Goal: Task Accomplishment & Management: Manage account settings

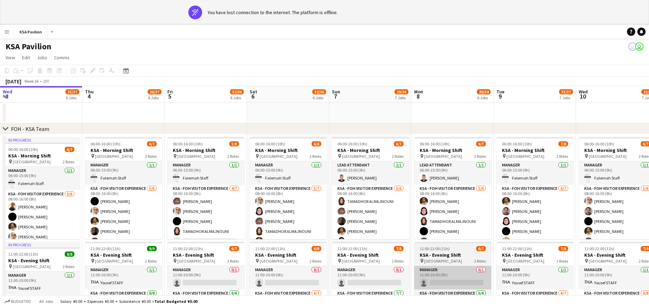
scroll to position [0, 159]
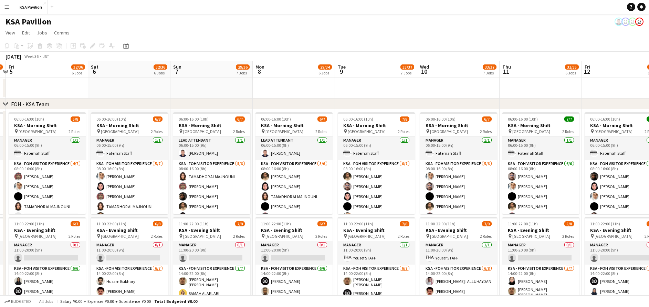
click at [4, 9] on app-icon "Menu" at bounding box center [7, 7] width 6 height 6
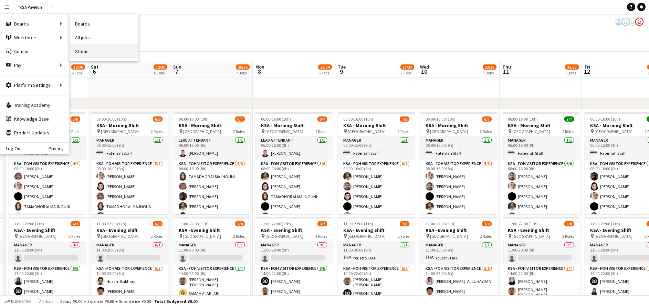
click at [101, 50] on link "Status" at bounding box center [104, 51] width 69 height 14
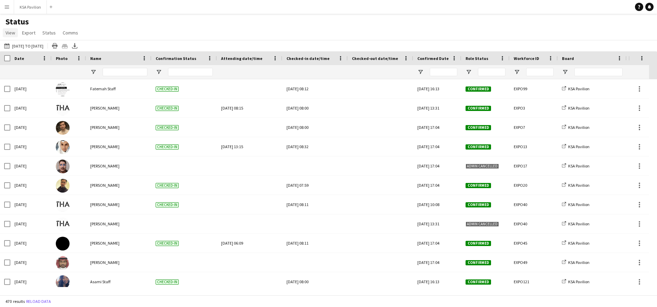
click at [7, 33] on span "View" at bounding box center [11, 33] width 10 height 6
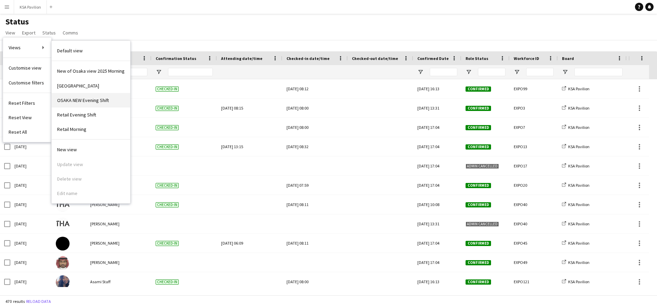
click at [95, 97] on span "OSAKA NEW Evening Shift" at bounding box center [83, 100] width 52 height 6
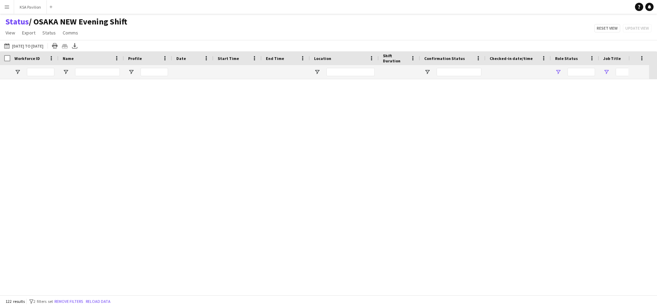
type input "**********"
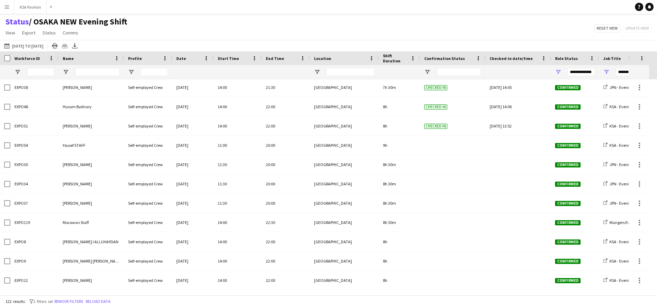
scroll to position [310, 0]
click at [29, 47] on button "[DATE] to [DATE] [DATE] to [DATE]" at bounding box center [24, 46] width 42 height 8
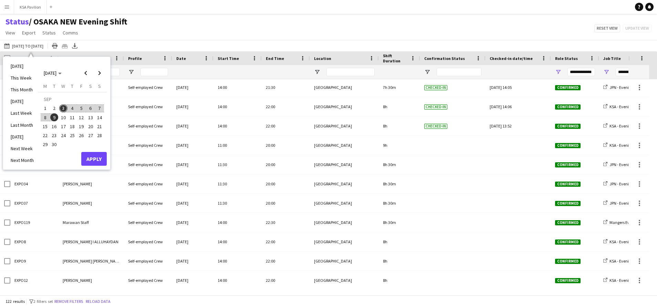
click at [62, 108] on span "3" at bounding box center [63, 108] width 8 height 8
click at [102, 159] on button "Apply" at bounding box center [93, 159] width 25 height 14
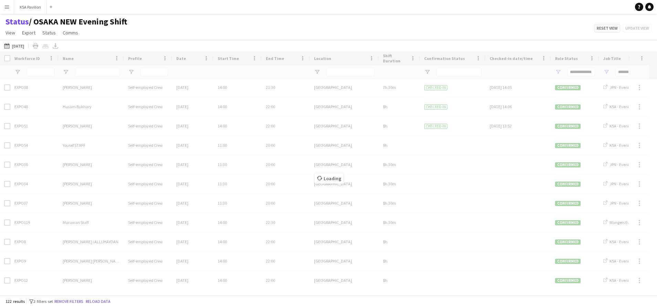
scroll to position [159, 0]
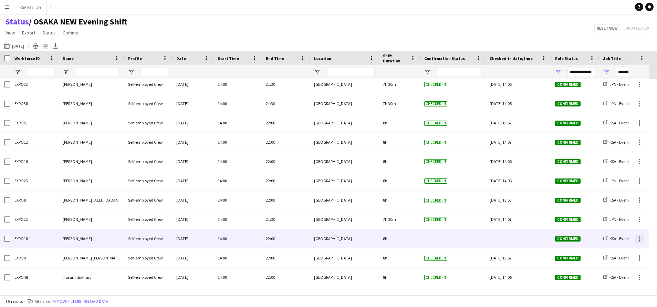
click at [639, 238] on div at bounding box center [640, 239] width 8 height 8
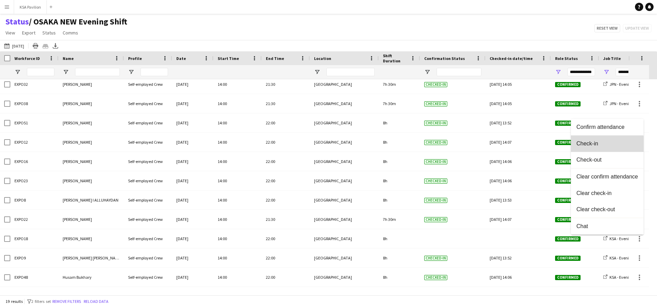
click at [597, 144] on span "Check-in" at bounding box center [608, 144] width 62 height 6
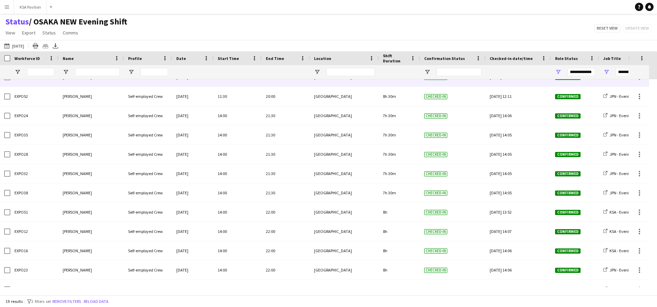
scroll to position [0, 0]
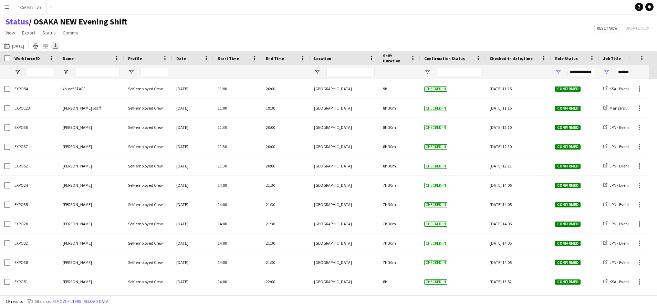
click at [56, 47] on icon at bounding box center [55, 45] width 3 height 4
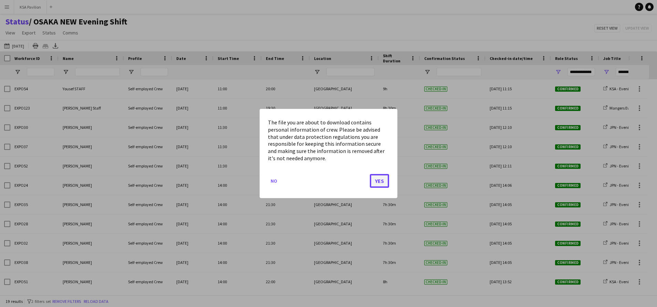
click at [379, 182] on button "Yes" at bounding box center [379, 181] width 19 height 14
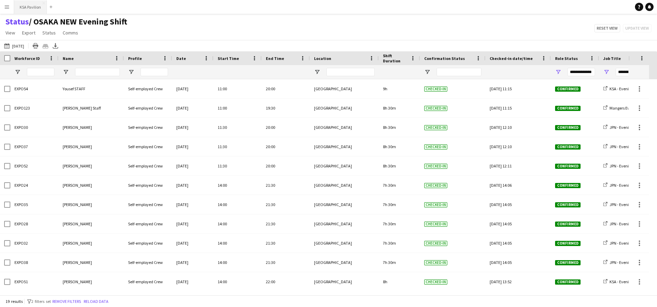
click at [23, 9] on button "KSA Pavilion Close" at bounding box center [30, 6] width 33 height 13
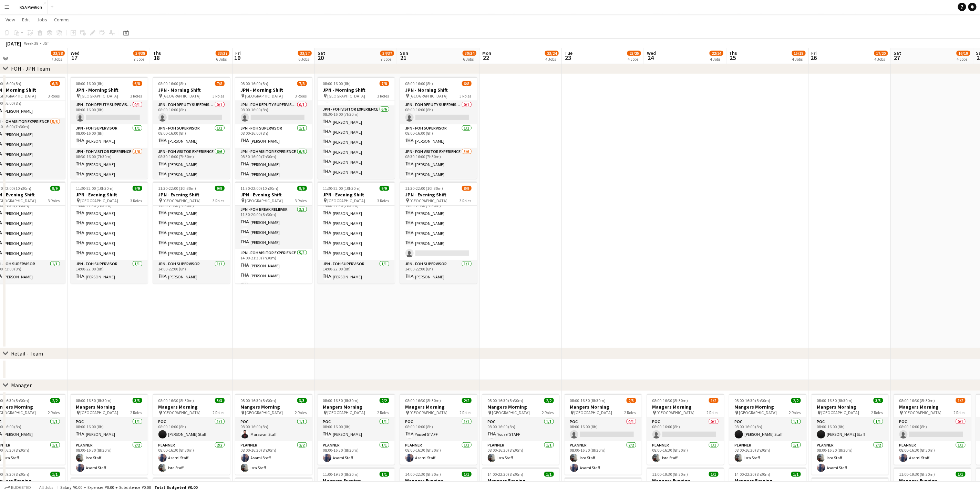
scroll to position [268, 0]
click at [440, 150] on app-card-role "JPN - FOH Visitor Experience [DATE] 08:30-16:00 (7h30m) [PERSON_NAME] [PERSON_N…" at bounding box center [438, 185] width 77 height 73
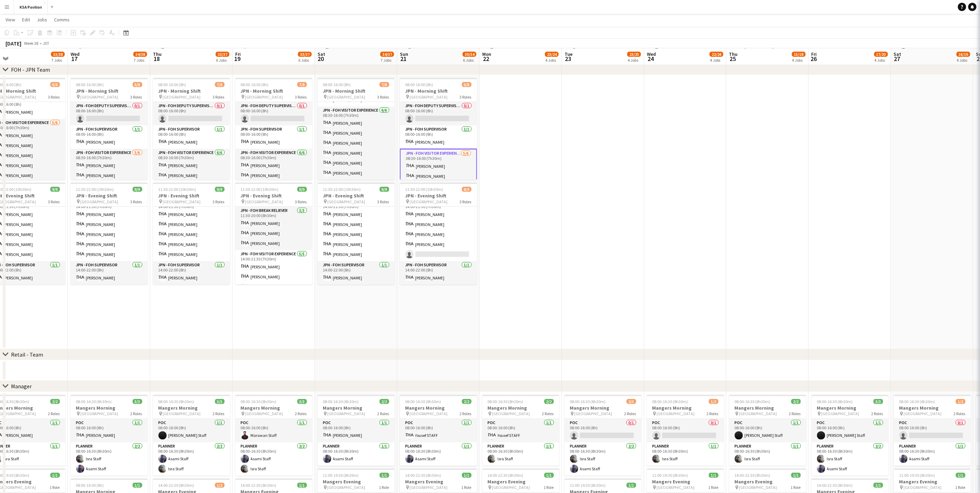
scroll to position [44, 0]
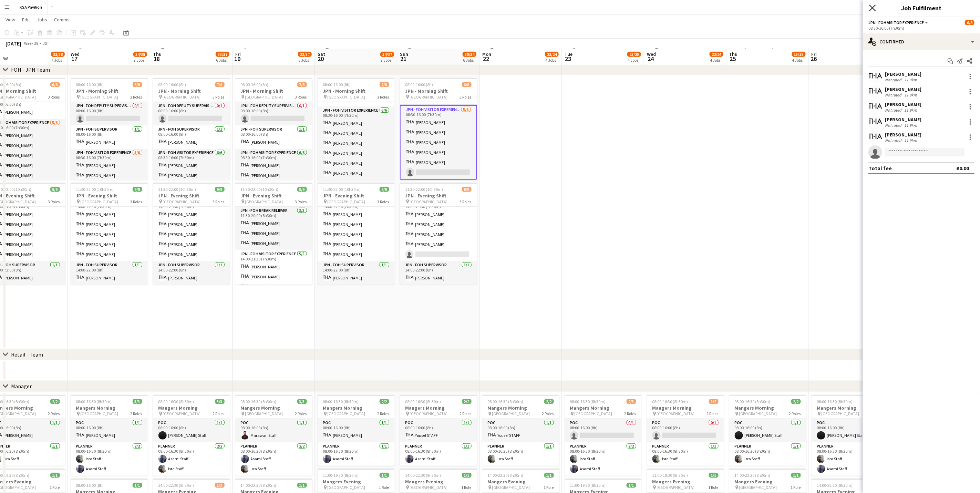
click at [649, 7] on icon "Close pop-in" at bounding box center [872, 7] width 7 height 7
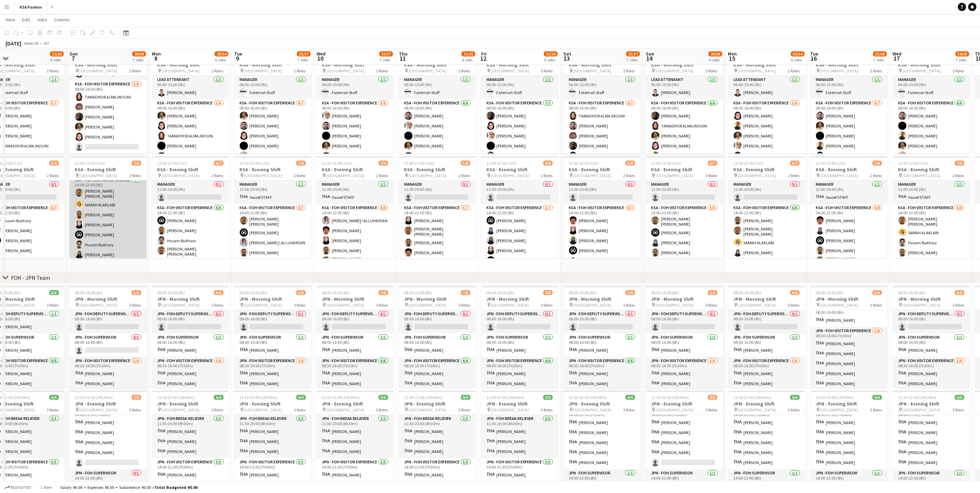
scroll to position [30, 0]
click at [112, 205] on app-card-role "KSA - FOH Visitor Experience [DATE] 14:00-22:00 (8h) [PERSON_NAME] [PERSON_NAME…" at bounding box center [108, 216] width 77 height 85
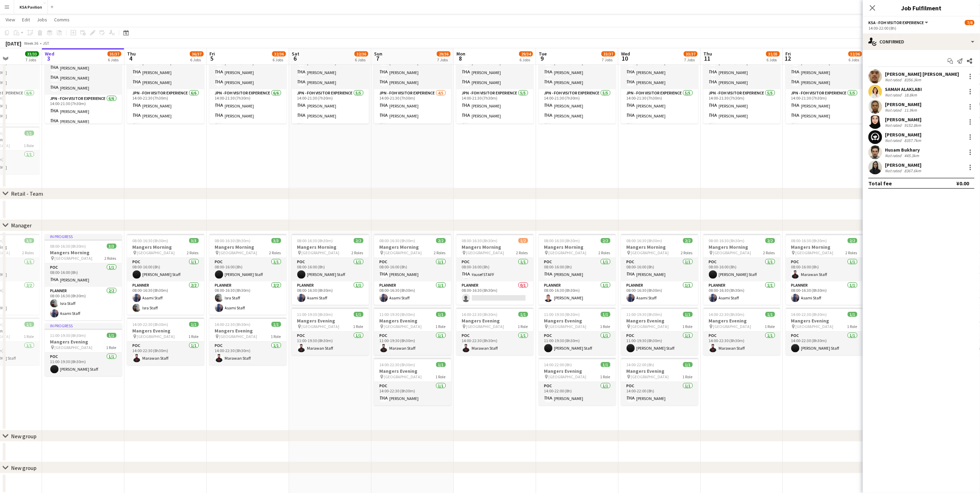
scroll to position [442, 0]
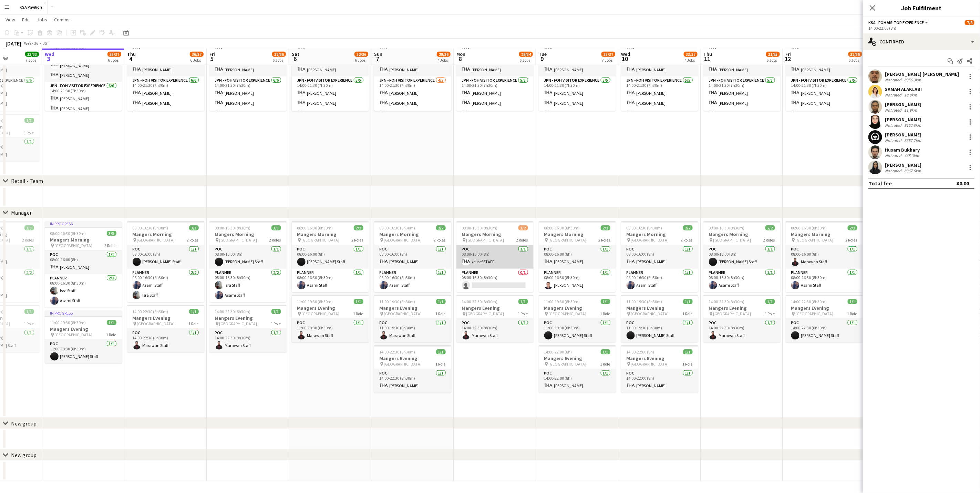
click at [493, 254] on app-card-role "POC [DATE] 08:00-16:00 (8h) [PERSON_NAME]" at bounding box center [495, 256] width 77 height 23
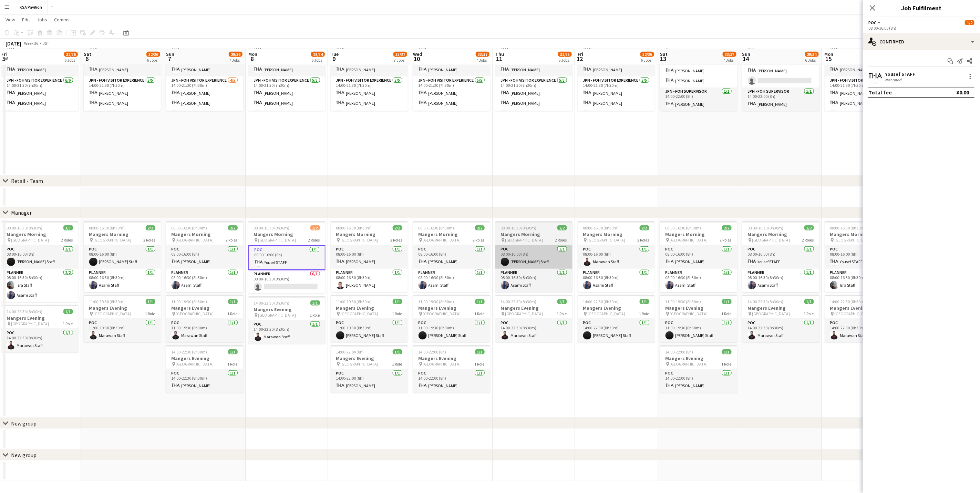
scroll to position [0, 250]
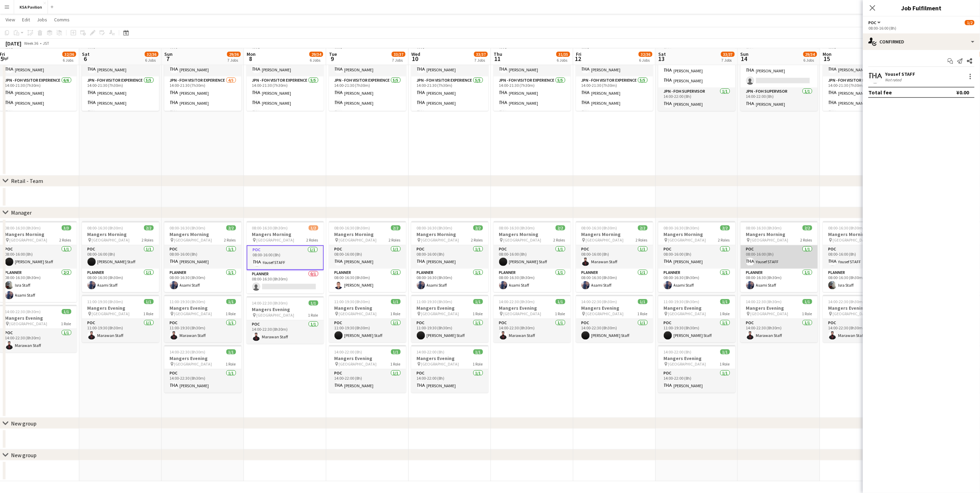
click at [649, 247] on app-card-role "POC [DATE] 08:00-16:00 (8h) [PERSON_NAME]" at bounding box center [779, 256] width 77 height 23
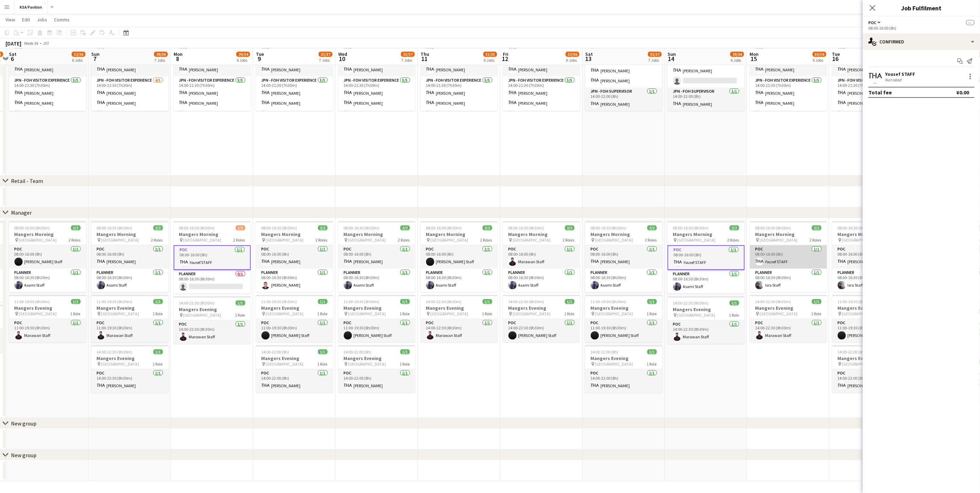
click at [649, 250] on app-card-role "POC [DATE] 08:00-16:00 (8h) [PERSON_NAME]" at bounding box center [788, 256] width 77 height 23
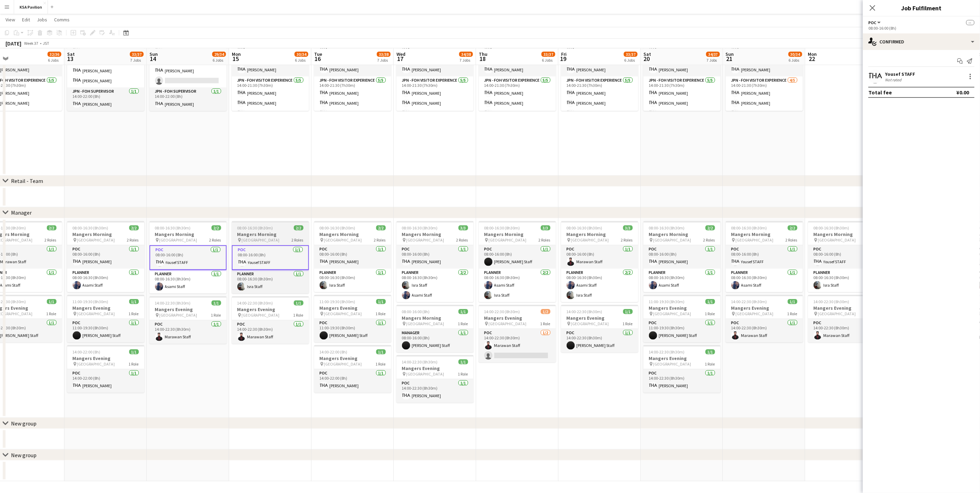
scroll to position [0, 266]
click at [649, 250] on app-card-role "POC [DATE] 08:00-16:00 (8h) [PERSON_NAME]" at bounding box center [763, 256] width 77 height 23
click at [649, 252] on app-card-role "POC [DATE] 08:00-16:00 (8h) [PERSON_NAME]" at bounding box center [846, 256] width 77 height 23
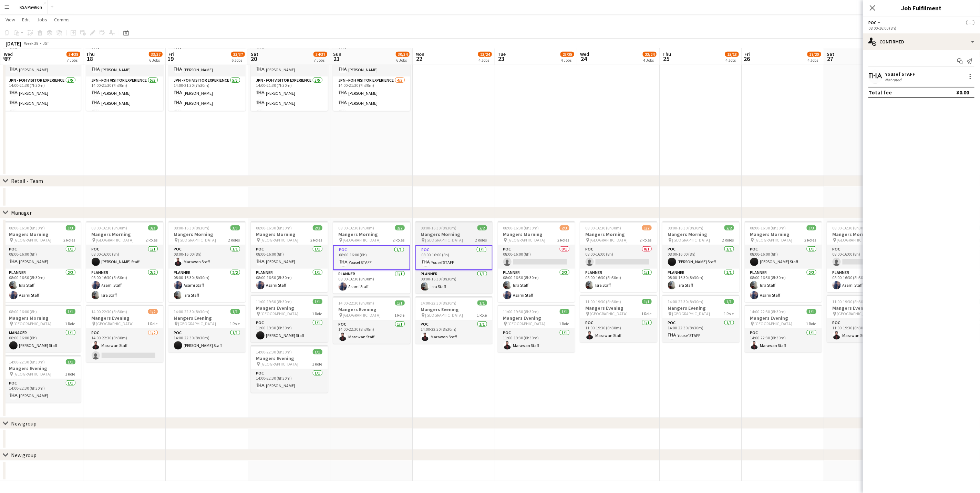
scroll to position [0, 246]
click at [649, 307] on app-card-role "POC [DATE] 14:00-22:30 (8h30m) [PERSON_NAME]" at bounding box center [700, 330] width 77 height 23
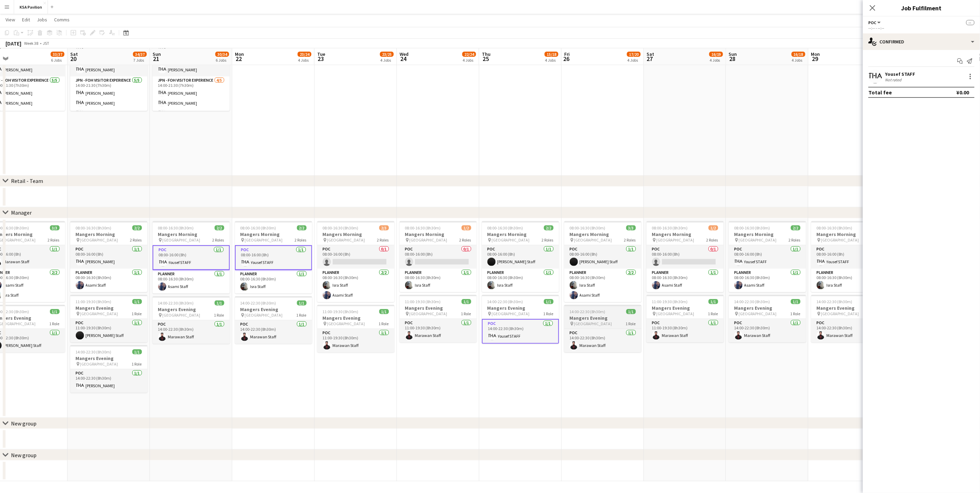
scroll to position [0, 270]
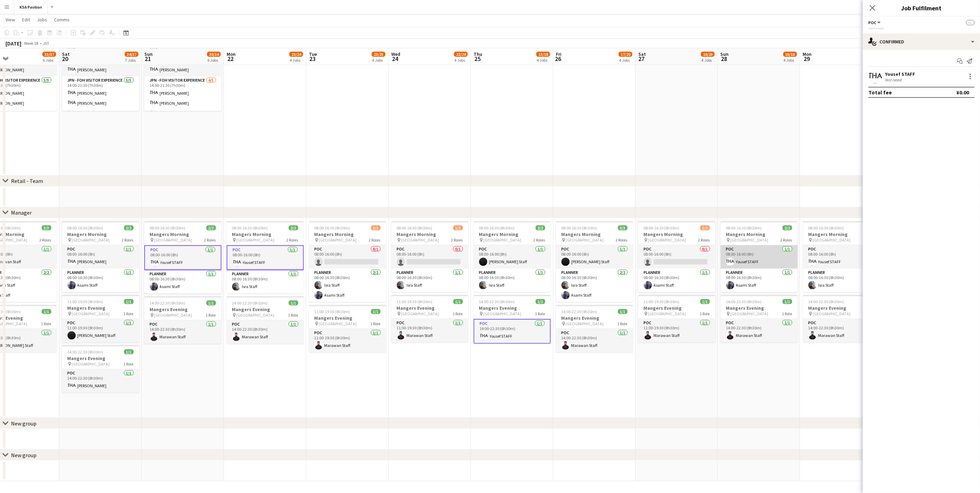
click at [649, 260] on app-card-role "POC [DATE] 08:00-16:00 (8h) [PERSON_NAME]" at bounding box center [759, 256] width 77 height 23
click at [649, 256] on app-card-role "POC [DATE] 08:00-16:00 (8h) [PERSON_NAME]" at bounding box center [841, 256] width 77 height 23
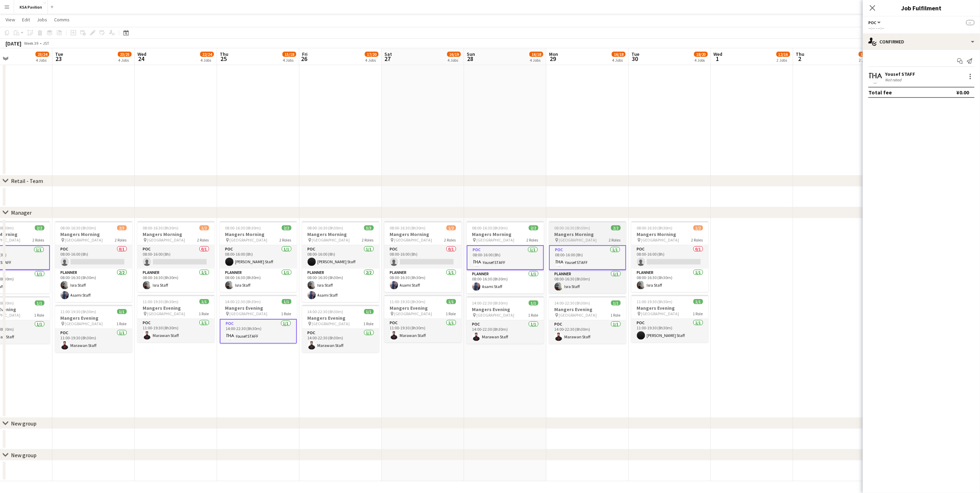
scroll to position [0, 277]
click at [649, 79] on div at bounding box center [970, 78] width 1 height 1
click at [649, 139] on span "Remove" at bounding box center [948, 139] width 43 height 6
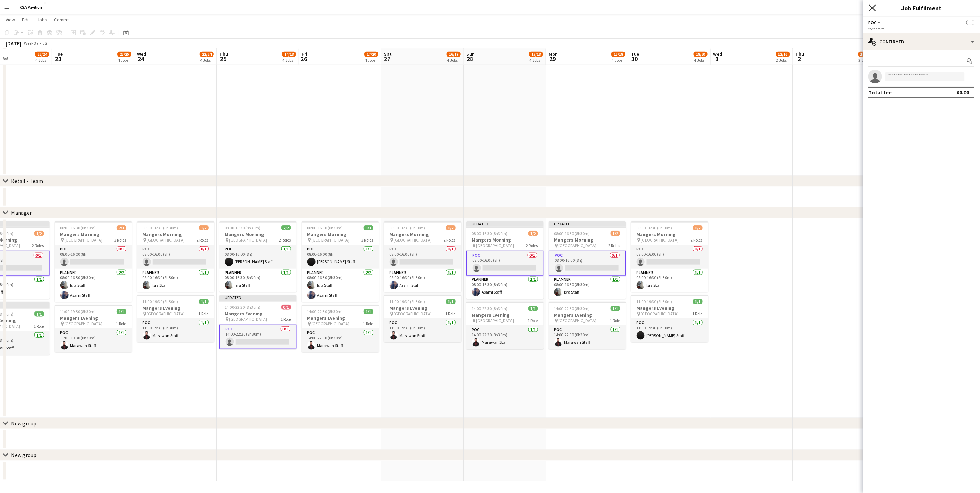
click at [649, 7] on icon at bounding box center [872, 7] width 7 height 7
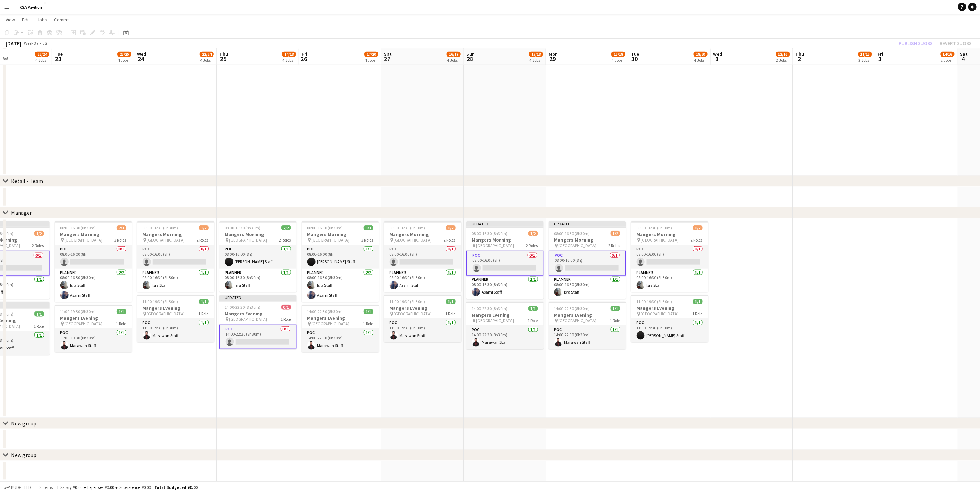
click at [649, 252] on app-date-cell at bounding box center [752, 318] width 82 height 200
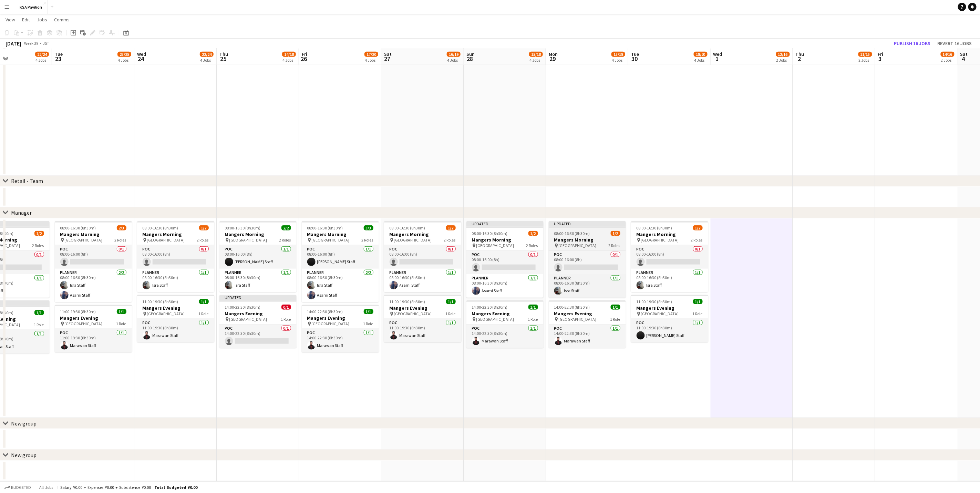
click at [580, 235] on span "08:00-16:30 (8h30m)" at bounding box center [572, 233] width 36 height 5
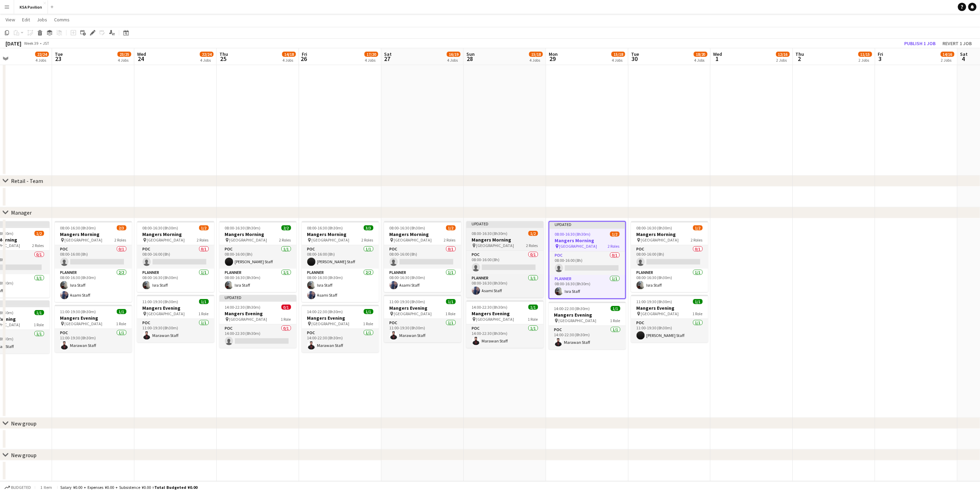
click at [531, 237] on h3 "Mangers Morning" at bounding box center [505, 240] width 77 height 6
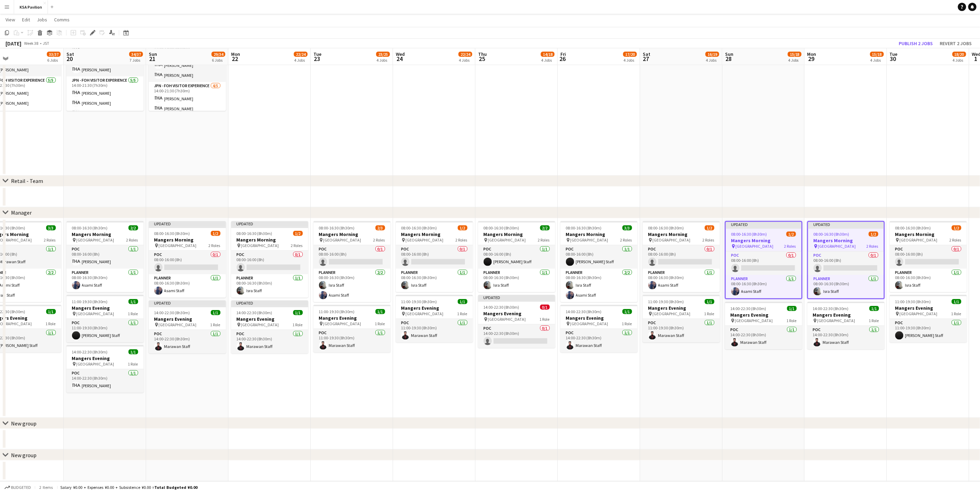
scroll to position [0, 181]
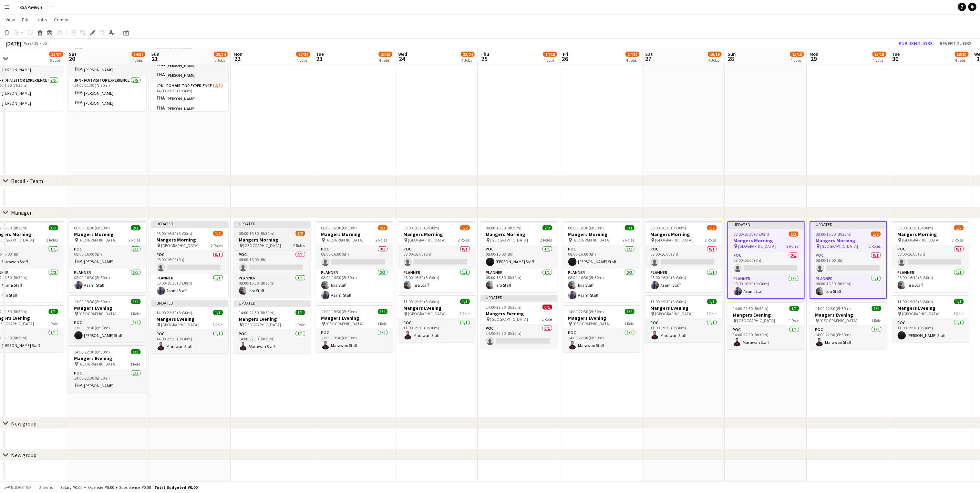
click at [281, 234] on div "08:00-16:30 (8h30m) 1/2" at bounding box center [272, 233] width 77 height 5
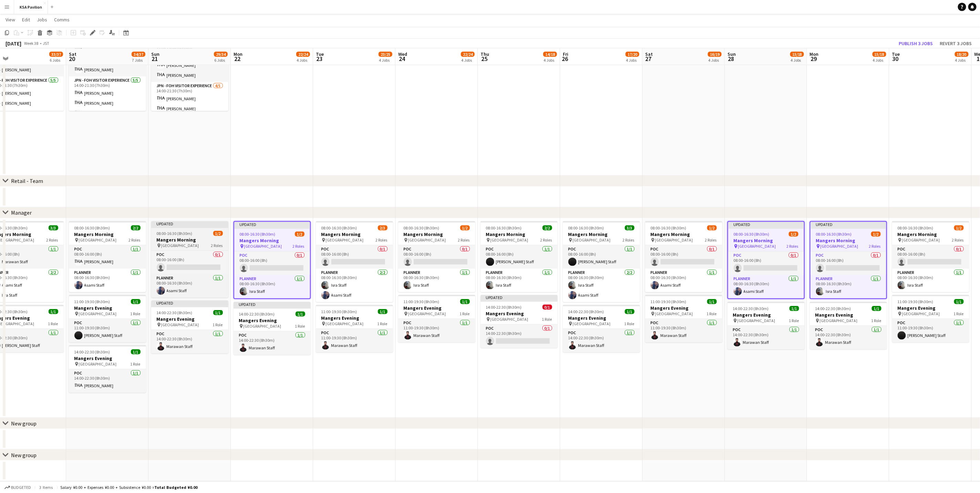
click at [176, 237] on h3 "Mangers Morning" at bounding box center [189, 240] width 77 height 6
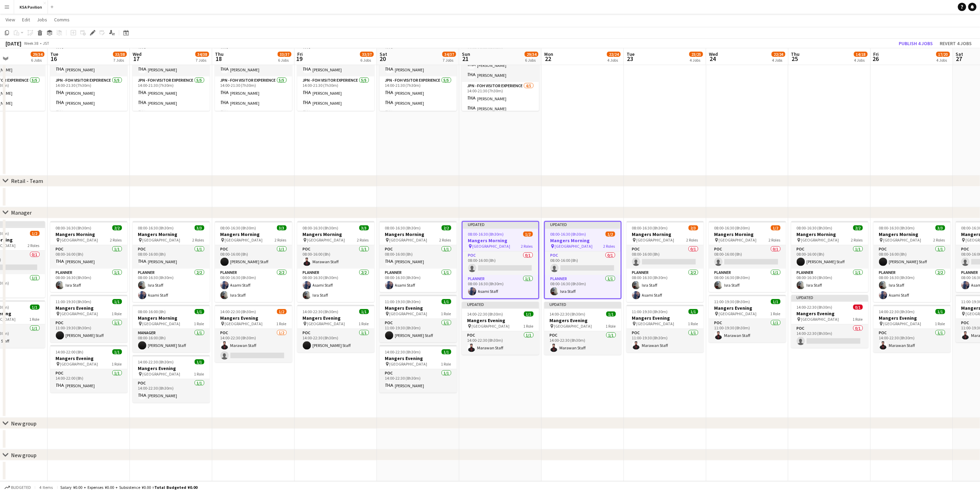
scroll to position [0, 199]
click at [649, 307] on h3 "Mangers Evening" at bounding box center [830, 313] width 77 height 6
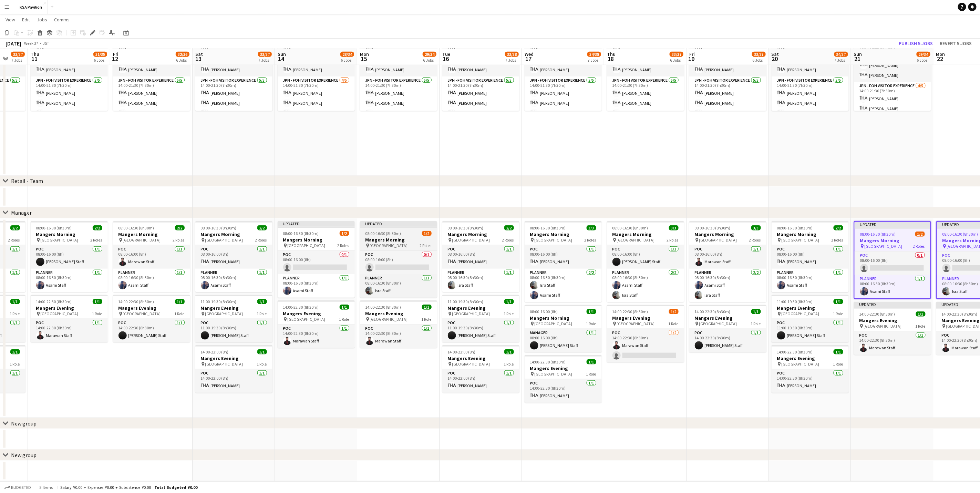
scroll to position [0, 209]
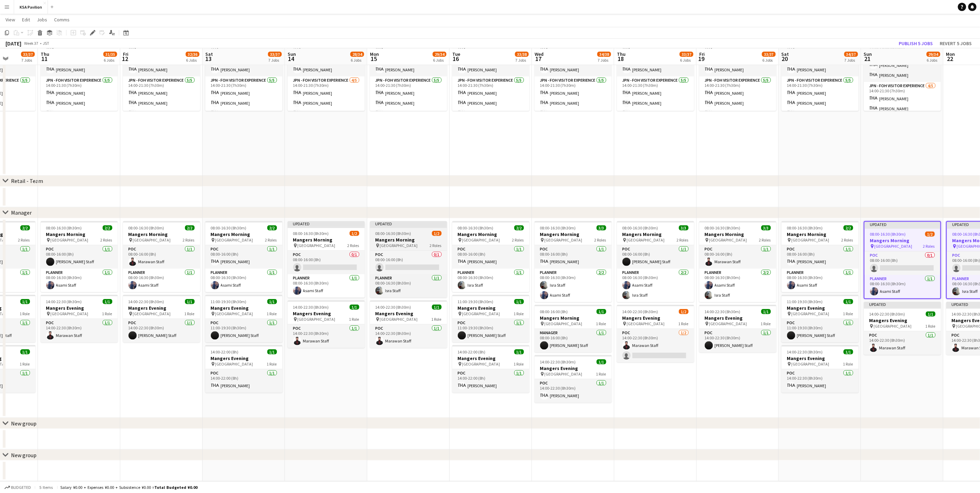
click at [392, 235] on span "08:00-16:30 (8h30m)" at bounding box center [394, 233] width 36 height 5
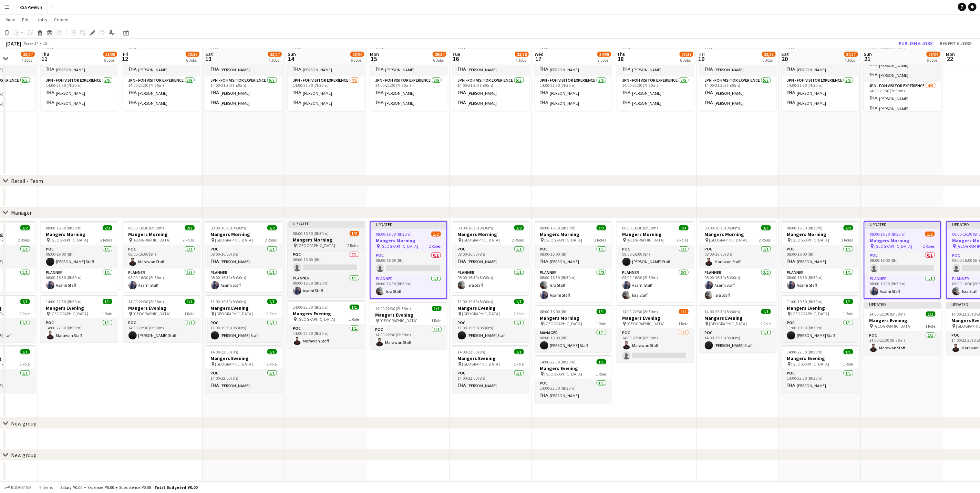
click at [318, 236] on app-job-card "Updated 08:00-16:30 (8h30m) 1/2 Mangers Morning pin Osaka 2 Roles POC 0/1 08:00…" at bounding box center [326, 259] width 77 height 76
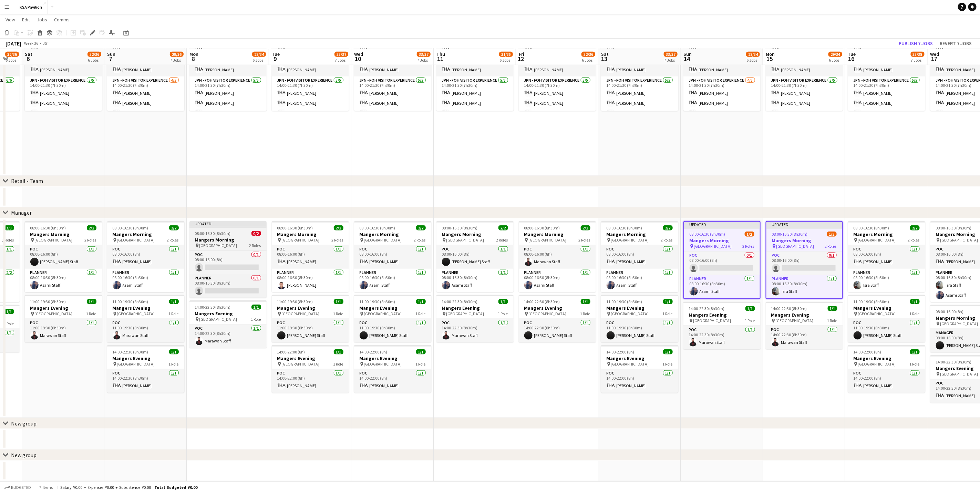
scroll to position [0, 142]
click at [230, 231] on span "08:00-16:30 (8h30m)" at bounding box center [214, 233] width 36 height 5
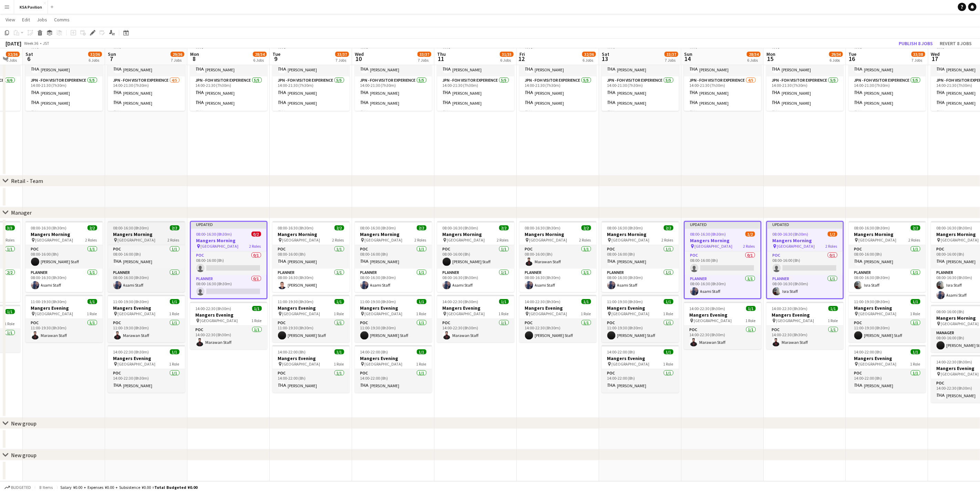
click at [154, 231] on h3 "Mangers Morning" at bounding box center [146, 234] width 77 height 6
click at [128, 238] on span "[GEOGRAPHIC_DATA]" at bounding box center [138, 240] width 38 height 5
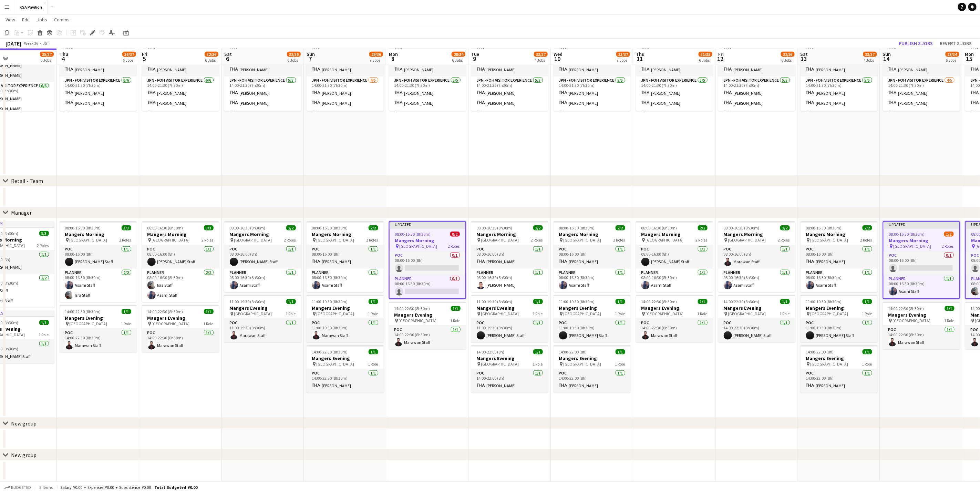
scroll to position [0, 188]
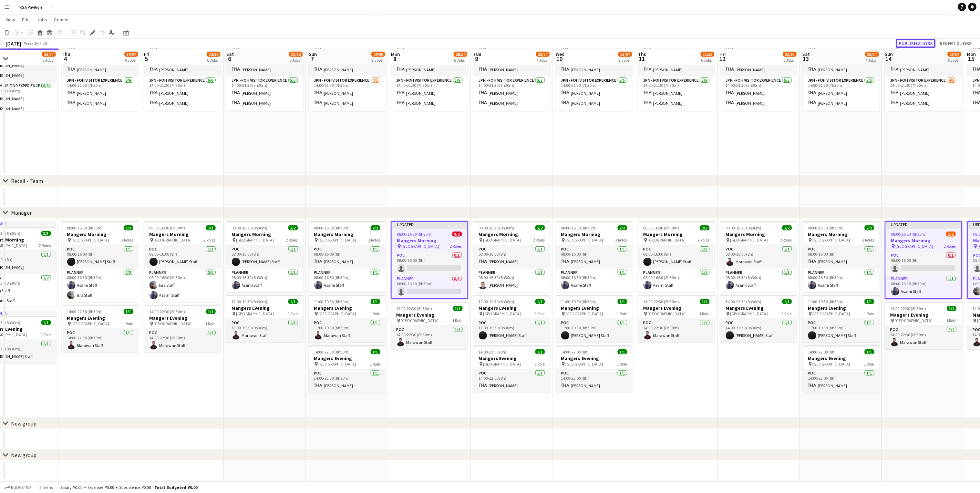
click at [649, 41] on button "Publish 8 jobs" at bounding box center [916, 43] width 40 height 9
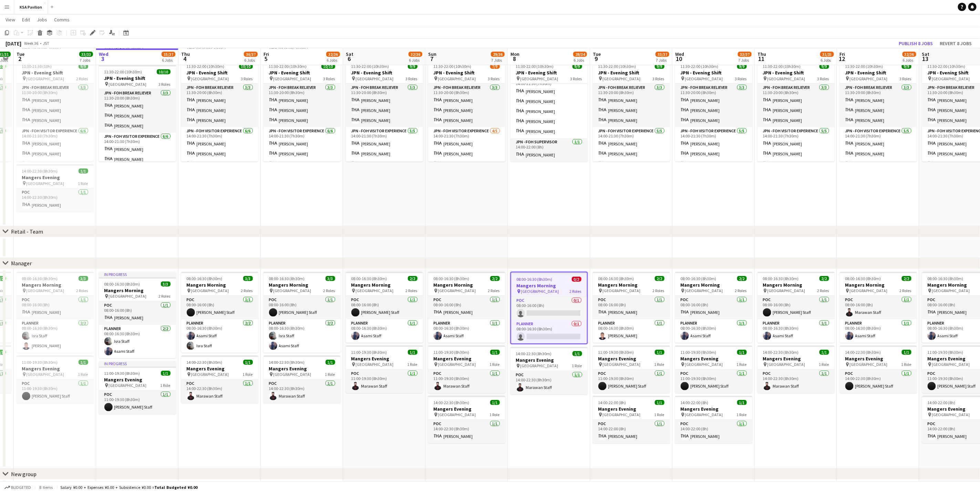
scroll to position [0, 150]
click at [465, 307] on app-card-role "POC [DATE] 08:00-16:00 (8h) [PERSON_NAME]" at bounding box center [467, 307] width 77 height 23
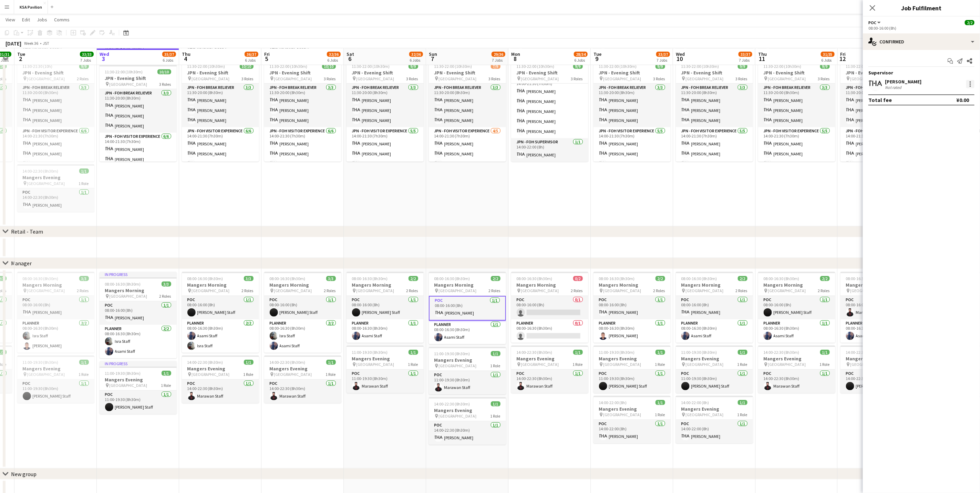
click at [649, 85] on div at bounding box center [970, 83] width 1 height 1
click at [649, 113] on span "Switch crew" at bounding box center [926, 114] width 85 height 6
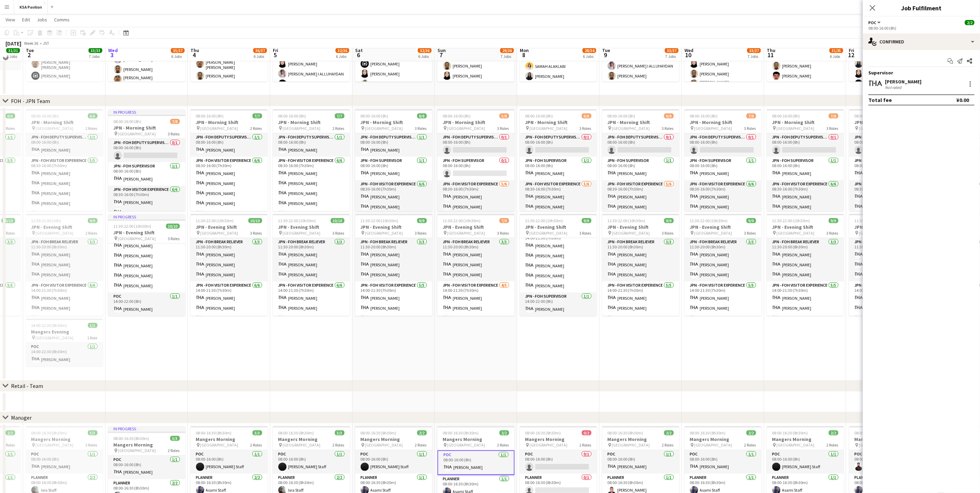
scroll to position [245, 0]
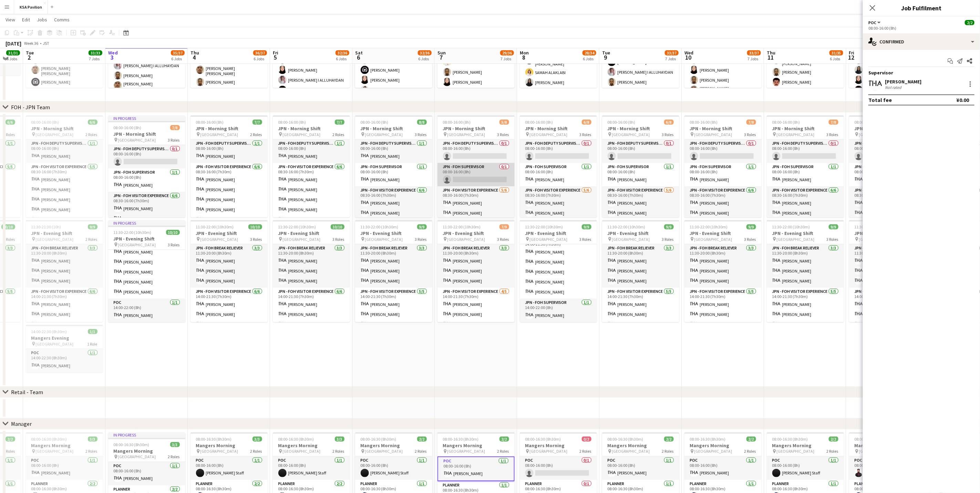
click at [467, 178] on app-card-role "JPN - FOH Supervisor 0/1 08:00-16:00 (8h) single-neutral-actions" at bounding box center [476, 174] width 77 height 23
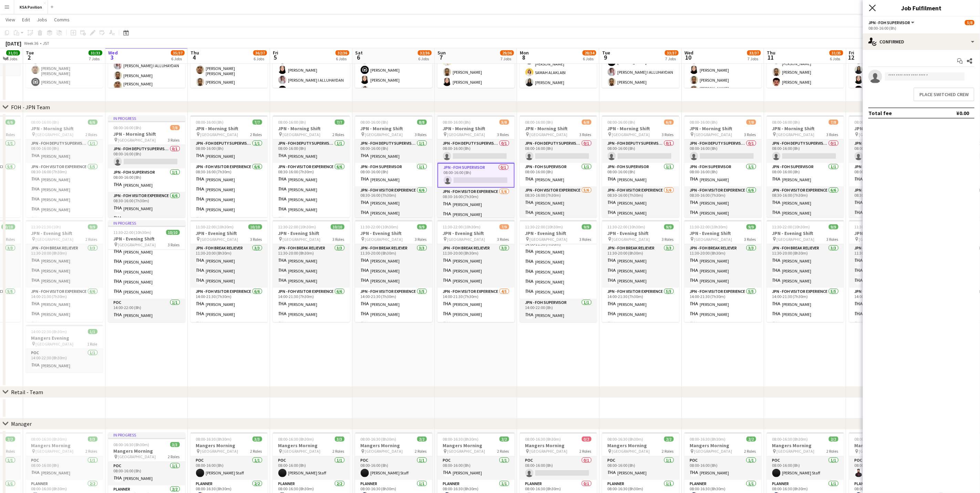
click at [649, 8] on icon at bounding box center [872, 7] width 7 height 7
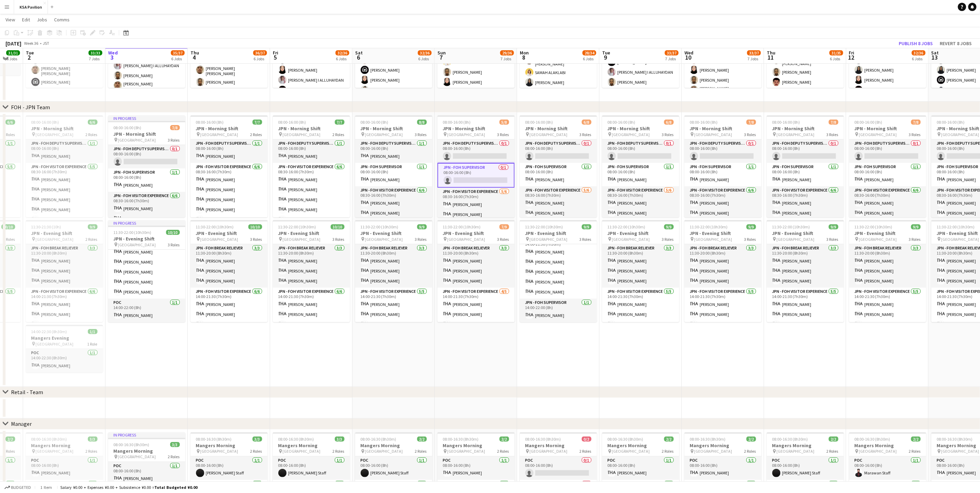
click at [571, 307] on app-date-cell "08:00-16:00 (8h) 6/8 JPN - Morning Shift pin Saudi Arabia Pavilion 3 Roles JPN …" at bounding box center [558, 250] width 82 height 274
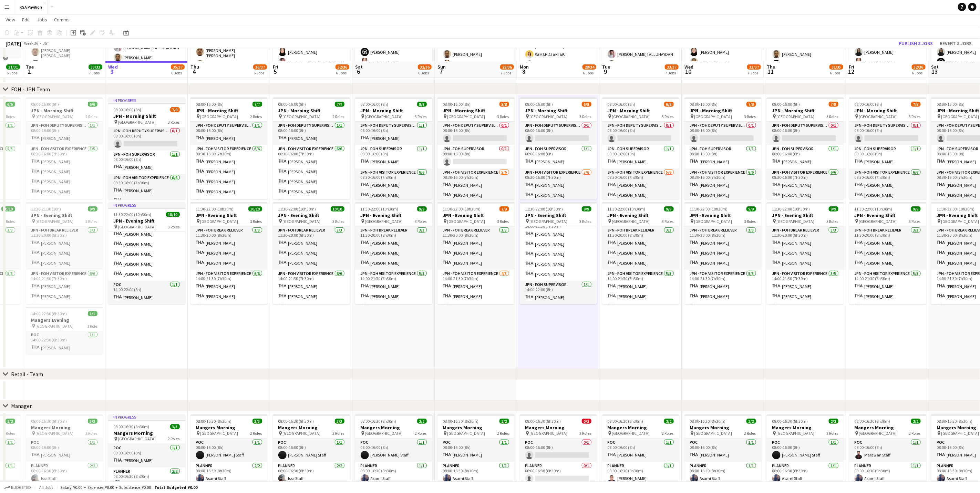
scroll to position [279, 0]
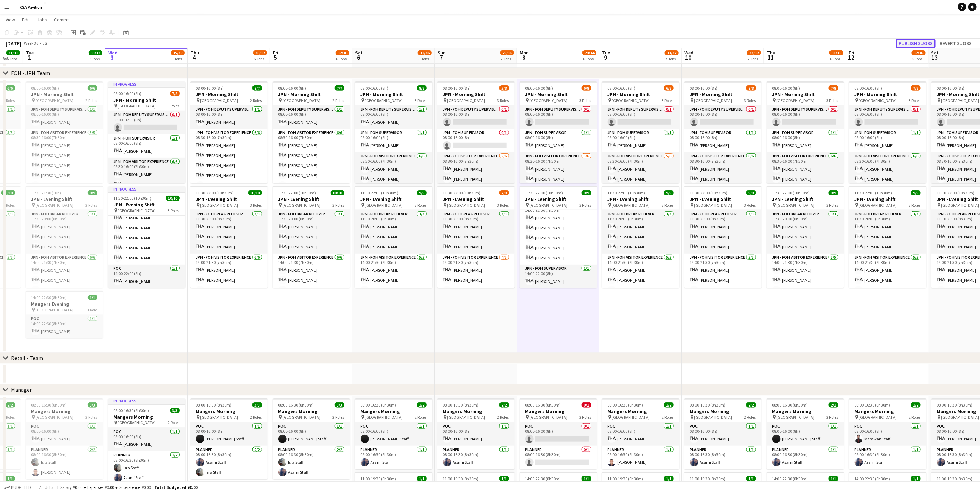
click at [649, 40] on button "Publish 8 jobs" at bounding box center [916, 43] width 40 height 9
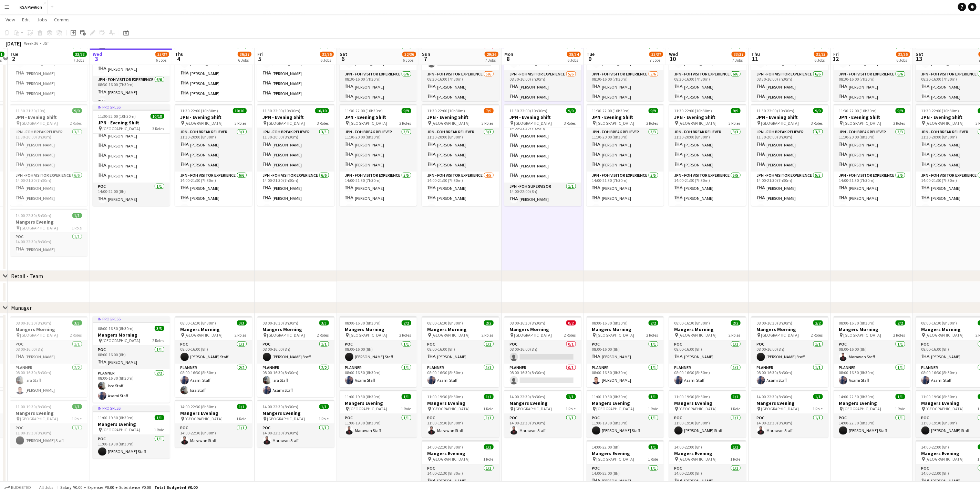
scroll to position [0, 157]
click at [550, 307] on app-card-role "POC [DATE] 14:00-22:30 (8h30m) Marawan Staff" at bounding box center [542, 425] width 77 height 23
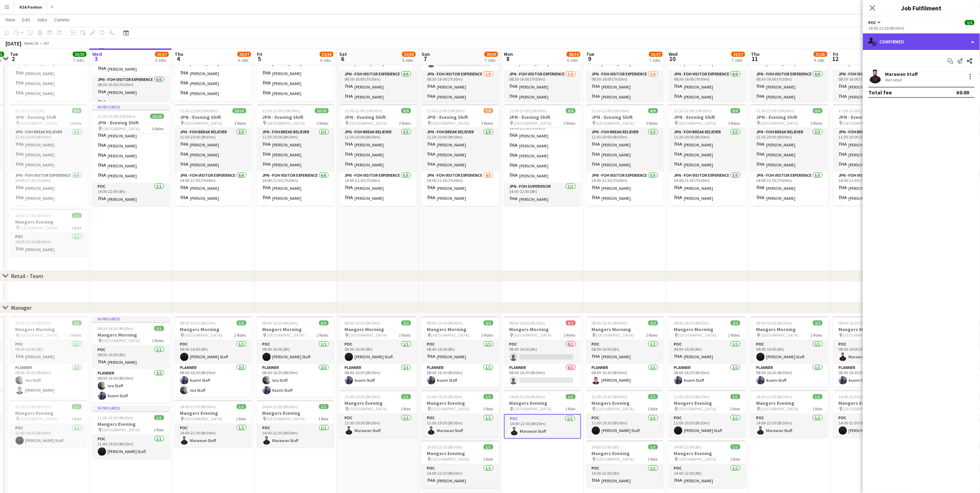
click at [649, 39] on div "single-neutral-actions-check-2 Confirmed" at bounding box center [921, 41] width 117 height 17
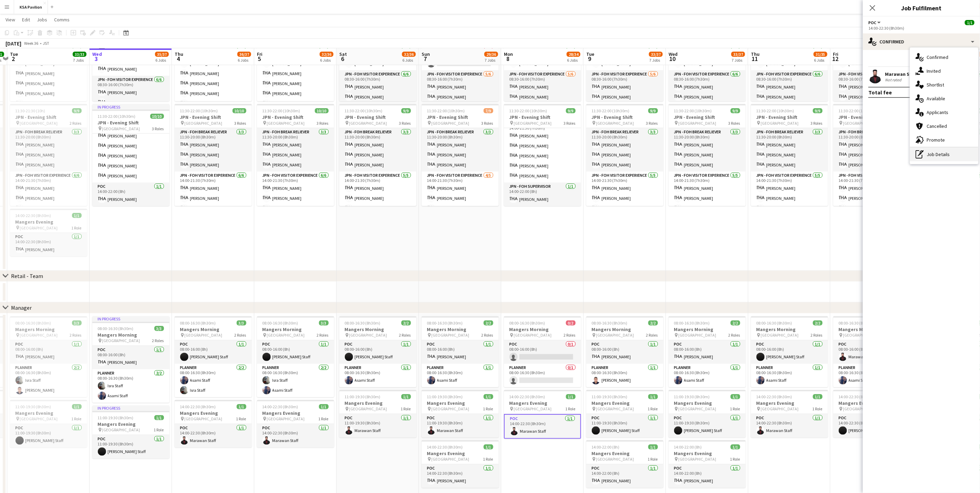
click at [649, 153] on div "pen-write Job Details" at bounding box center [944, 154] width 68 height 14
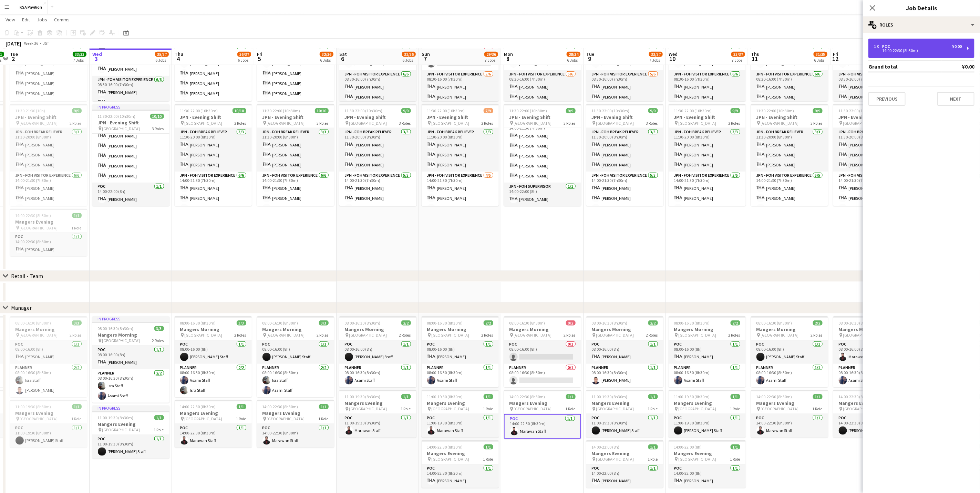
click at [649, 47] on div "1 x POC ¥0.00" at bounding box center [918, 46] width 88 height 5
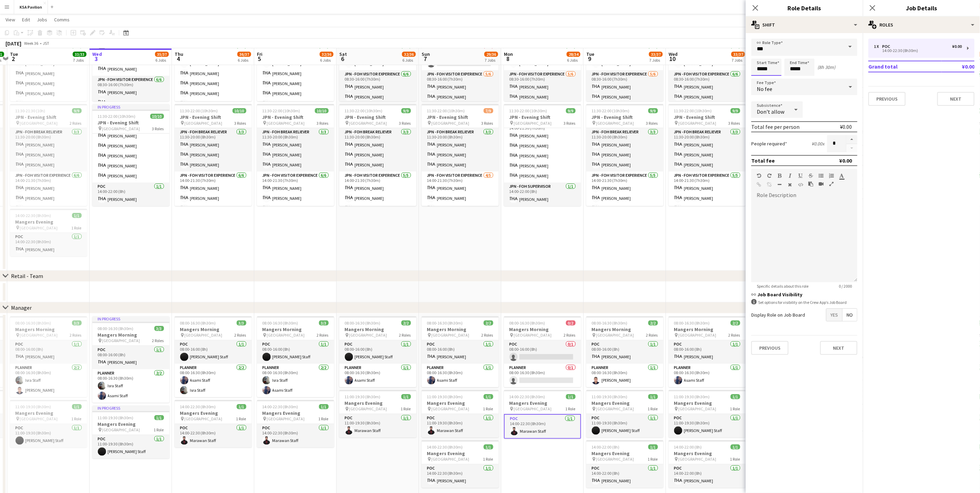
click at [649, 70] on input "*****" at bounding box center [766, 67] width 30 height 17
click at [649, 79] on div at bounding box center [760, 79] width 14 height 7
type input "*****"
click at [649, 79] on div at bounding box center [760, 79] width 14 height 7
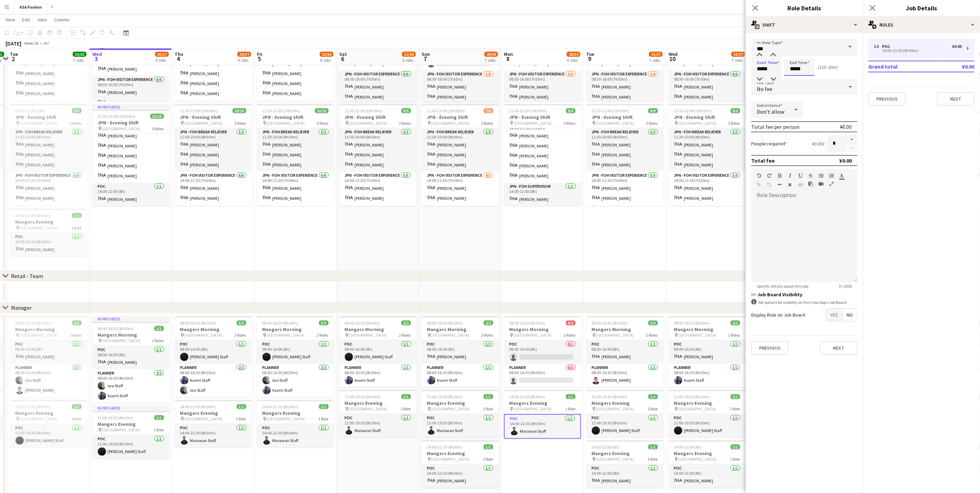
click at [649, 66] on input "*****" at bounding box center [800, 67] width 30 height 17
click at [649, 79] on div at bounding box center [793, 79] width 14 height 7
type input "*****"
click at [649, 79] on div at bounding box center [793, 79] width 14 height 7
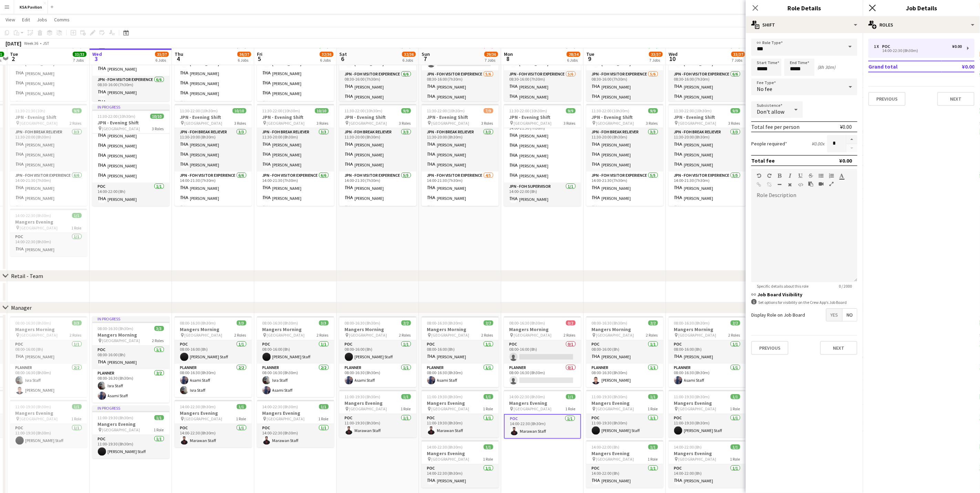
click at [649, 10] on icon at bounding box center [872, 7] width 7 height 7
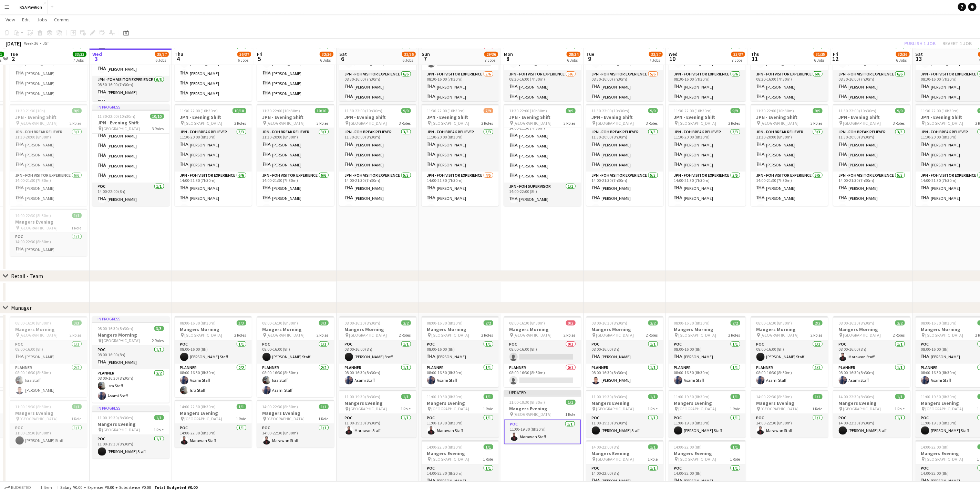
click at [547, 261] on app-date-cell "08:00-16:00 (8h) 6/8 JPN - Morning Shift pin Saudi Arabia Pavilion 3 Roles JPN …" at bounding box center [542, 134] width 82 height 274
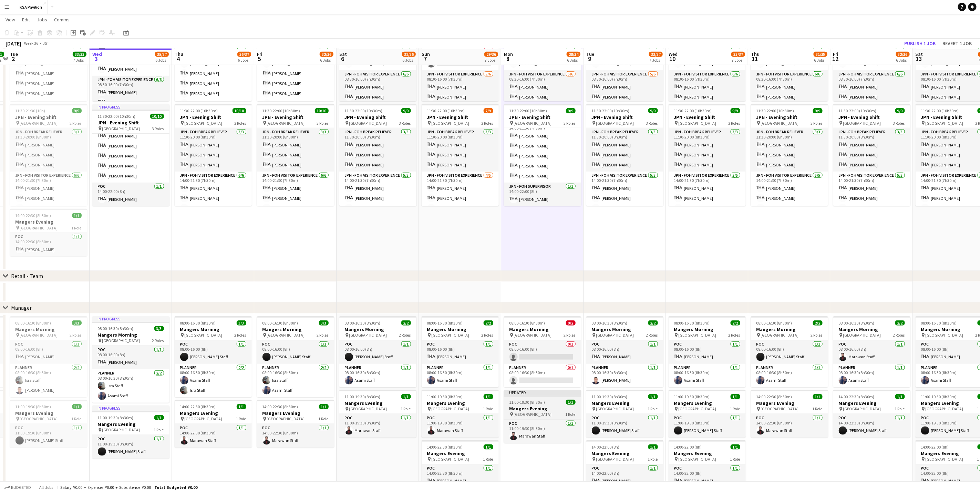
click at [534, 307] on span "11:00-19:30 (8h30m)" at bounding box center [528, 402] width 36 height 5
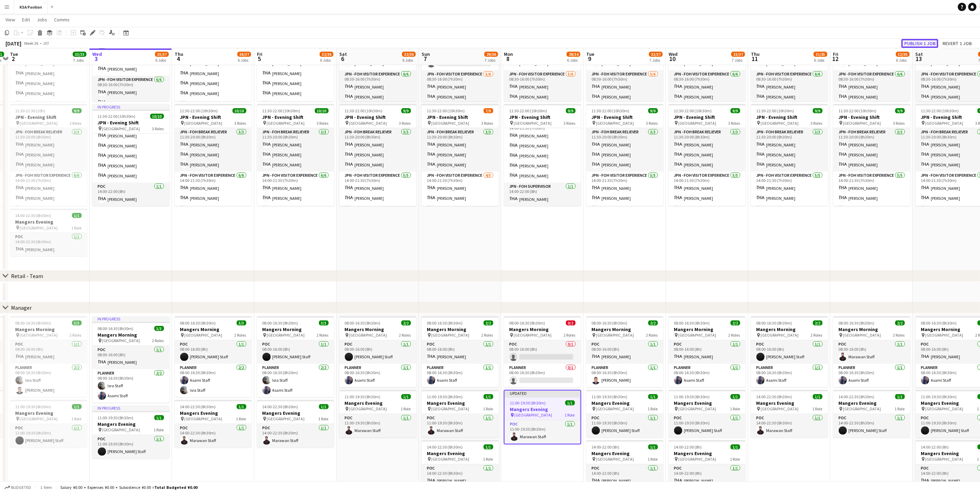
click at [649, 42] on button "Publish 1 job" at bounding box center [920, 43] width 37 height 9
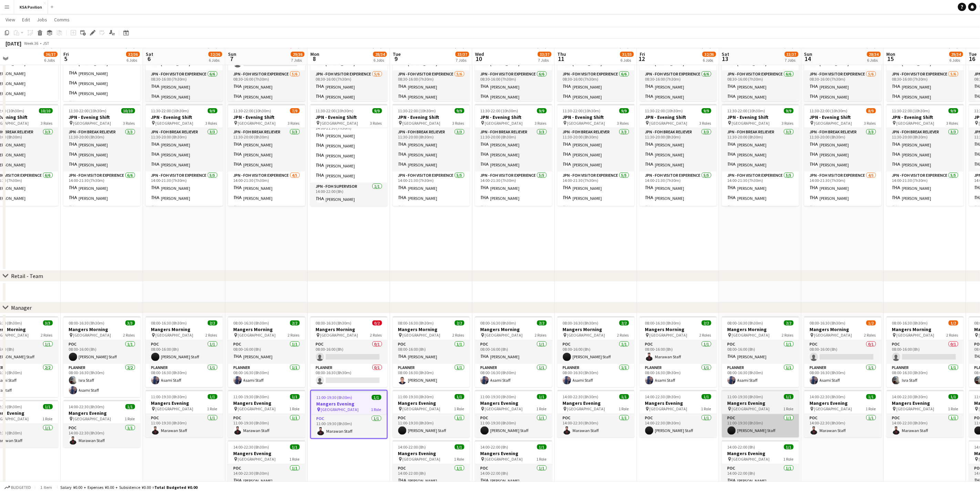
scroll to position [0, 269]
click at [649, 307] on app-card-role "POC [DATE] 14:00-22:30 (8h30m) Marawan Staff" at bounding box center [842, 425] width 77 height 23
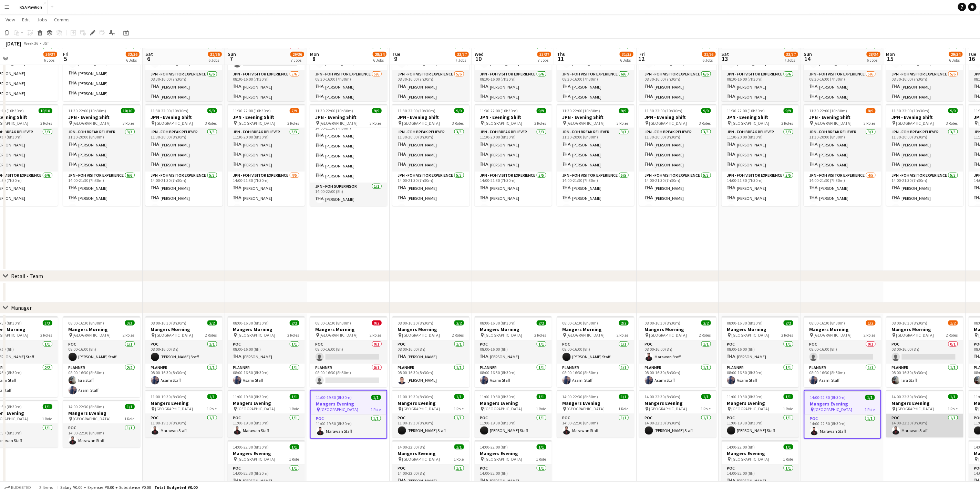
click at [649, 307] on app-card-role "POC [DATE] 14:00-22:30 (8h30m) Marawan Staff" at bounding box center [925, 425] width 77 height 23
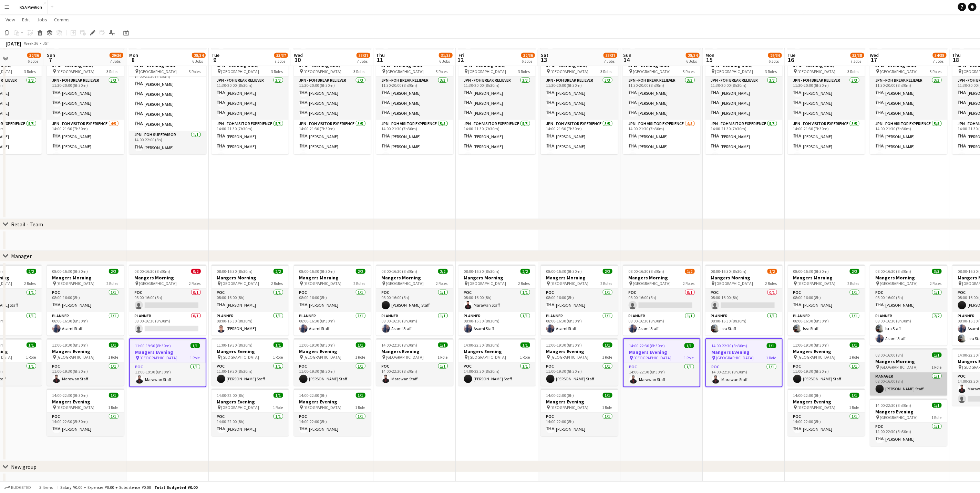
scroll to position [399, 0]
click at [649, 307] on app-card-role "Manager [DATE] 08:00-16:00 (8h) [PERSON_NAME]" at bounding box center [908, 382] width 77 height 23
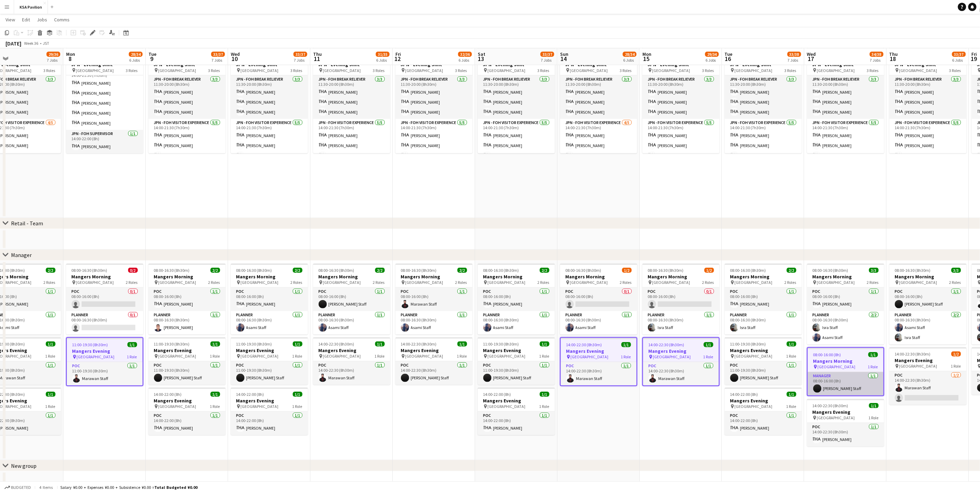
scroll to position [0, 267]
click at [649, 307] on h3 "Mangers Morning" at bounding box center [845, 361] width 76 height 6
click at [103, 307] on h3 "Mangers Evening" at bounding box center [104, 351] width 76 height 6
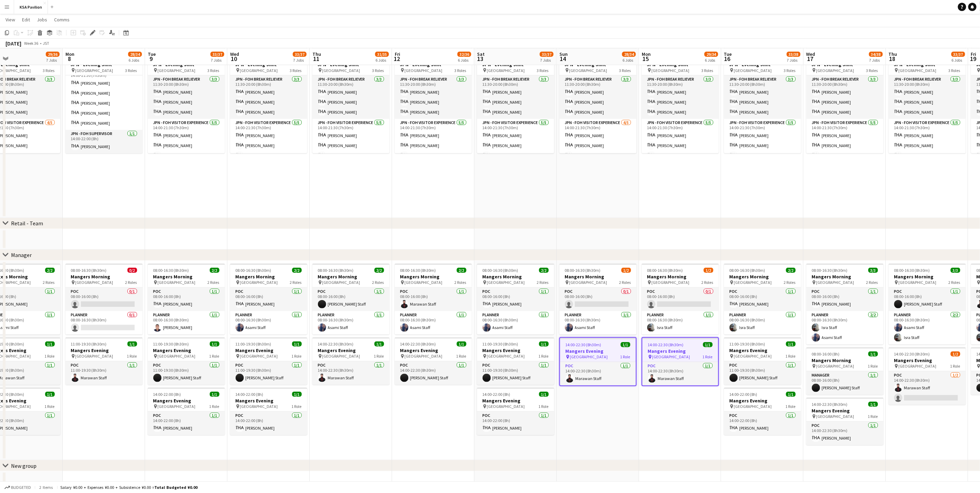
click at [596, 307] on h3 "Mangers Evening" at bounding box center [598, 351] width 76 height 6
click at [596, 307] on h3 "Mangers Evening" at bounding box center [598, 350] width 77 height 6
click at [90, 31] on icon "Edit" at bounding box center [93, 33] width 6 height 6
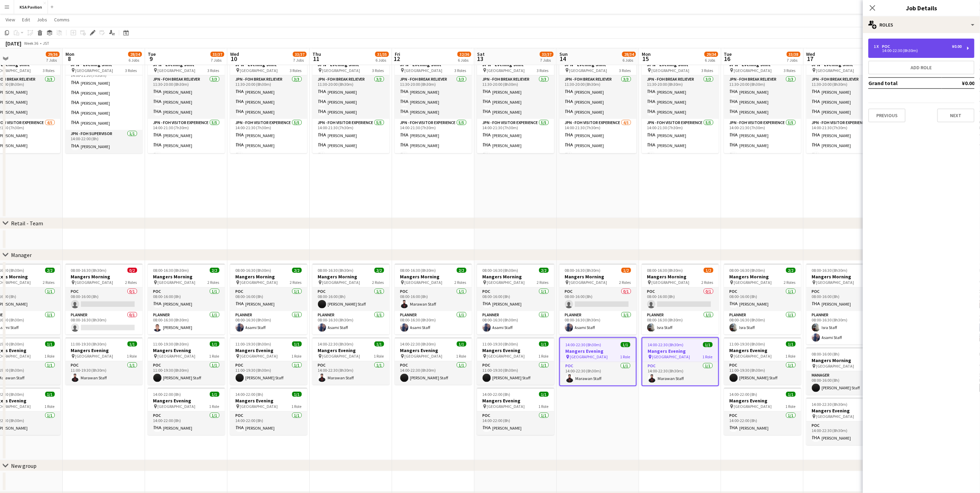
click at [649, 52] on div "14:00-22:30 (8h30m)" at bounding box center [918, 50] width 88 height 3
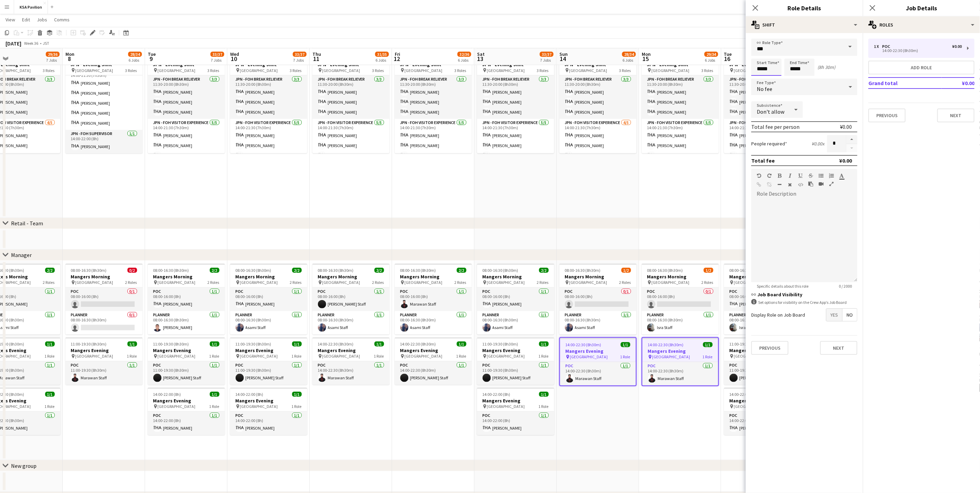
click at [649, 66] on input "*****" at bounding box center [766, 67] width 30 height 17
click at [649, 79] on div at bounding box center [760, 79] width 14 height 7
type input "*****"
click at [649, 79] on div at bounding box center [760, 79] width 14 height 7
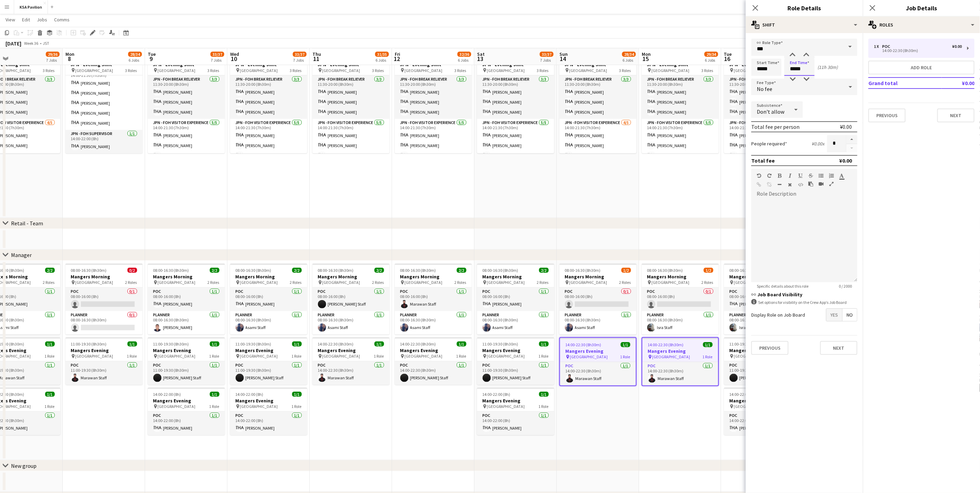
click at [649, 66] on input "*****" at bounding box center [800, 67] width 30 height 17
click at [649, 81] on div at bounding box center [793, 79] width 14 height 7
type input "*****"
click at [649, 81] on div at bounding box center [793, 79] width 14 height 7
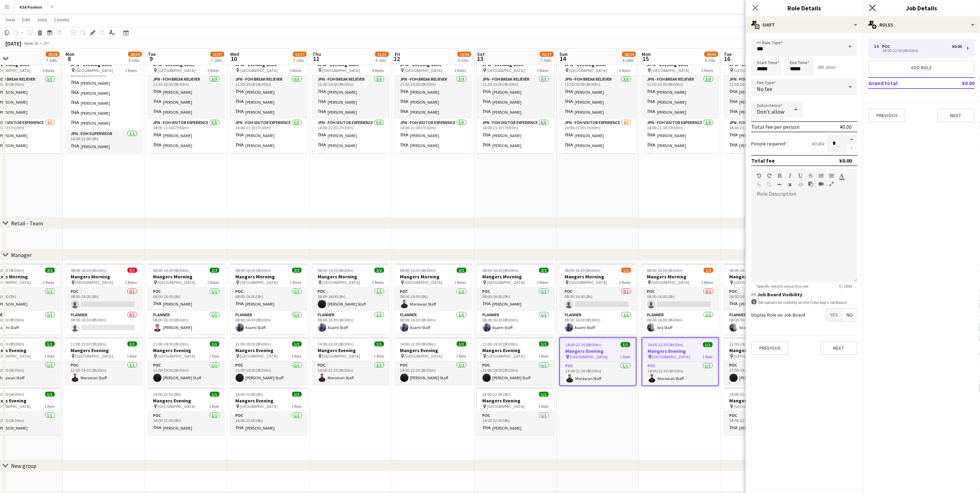
click at [649, 8] on icon "Close pop-in" at bounding box center [872, 7] width 7 height 7
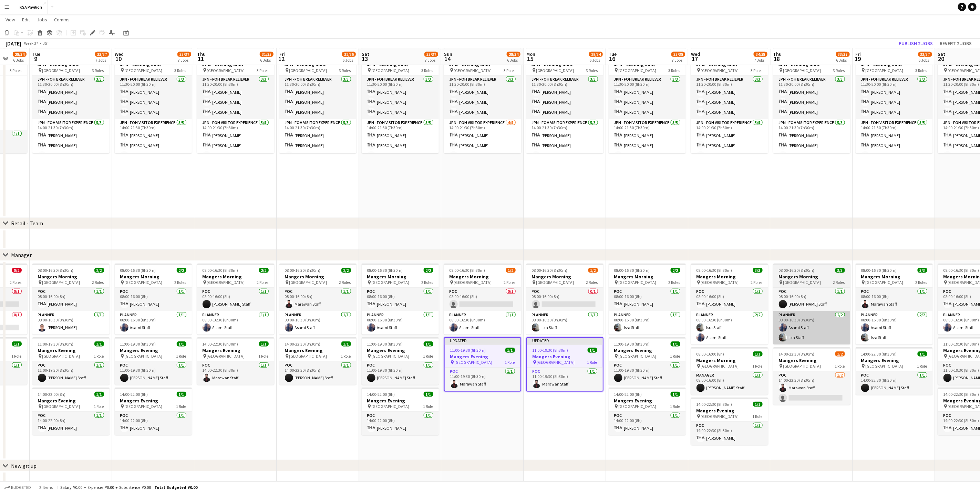
scroll to position [0, 218]
click at [649, 40] on button "Publish 2 jobs" at bounding box center [916, 43] width 40 height 9
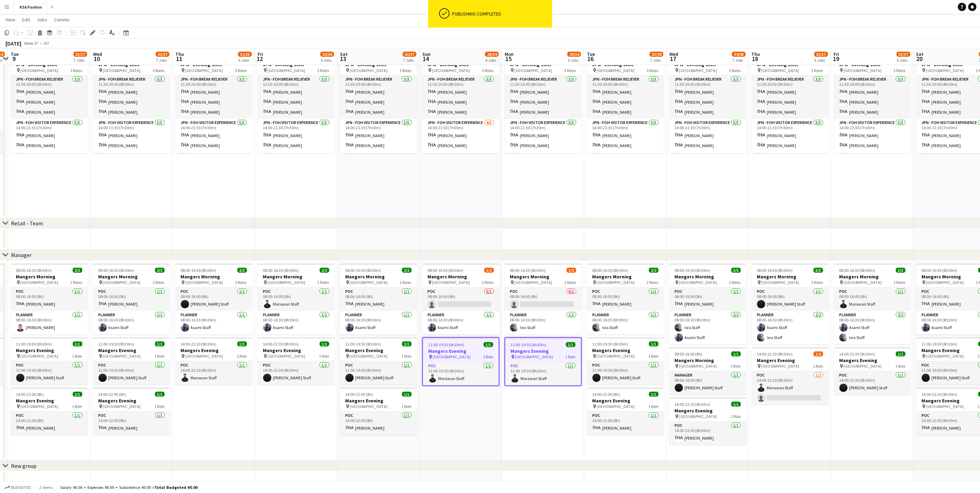
scroll to position [0, 241]
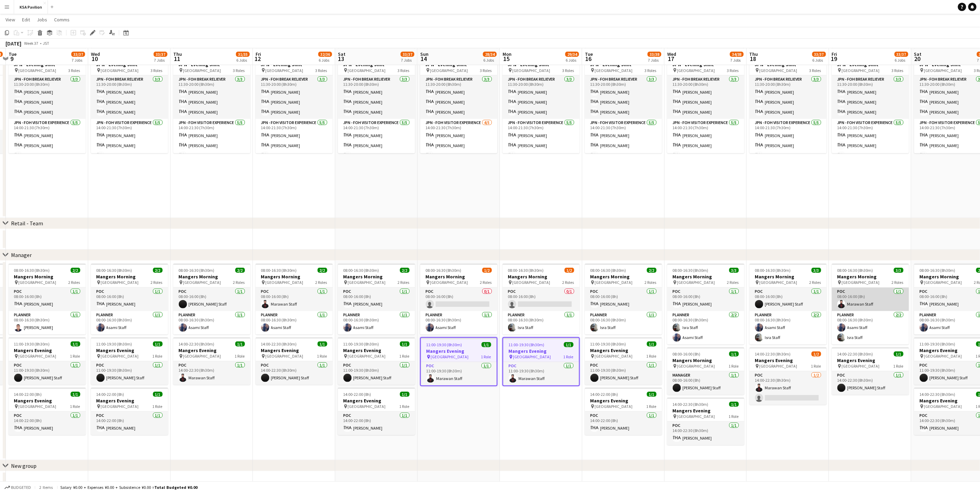
click at [649, 298] on app-card-role "POC [DATE] 08:00-16:00 (8h) Marawan Staff" at bounding box center [870, 299] width 77 height 23
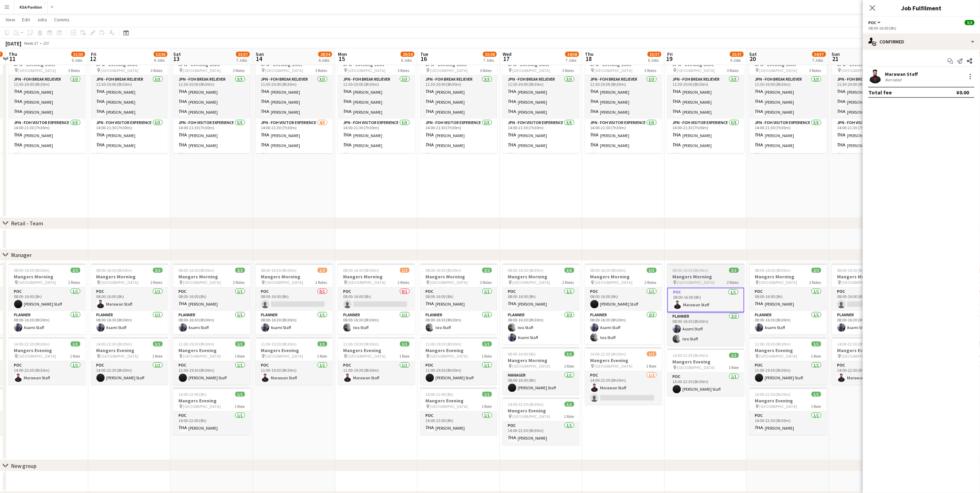
scroll to position [0, 212]
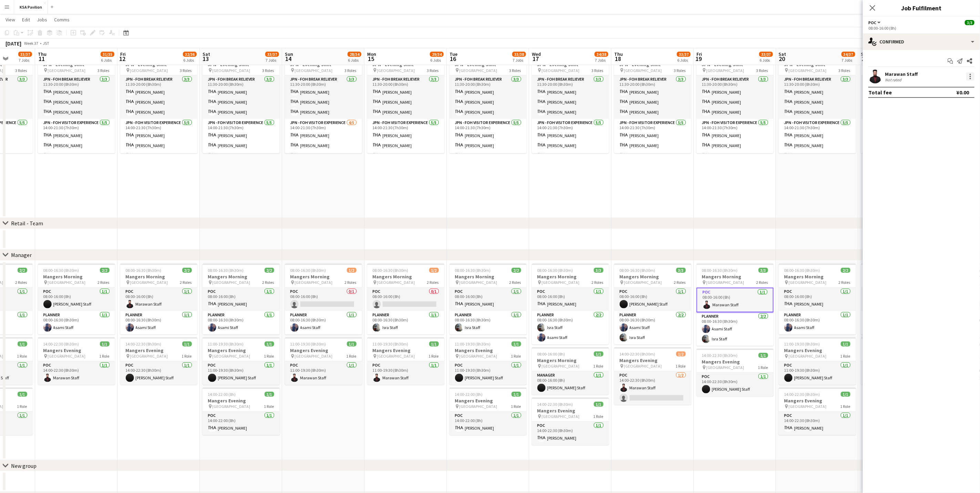
click at [649, 78] on div at bounding box center [970, 76] width 8 height 8
click at [649, 103] on span "Switch crew" at bounding box center [948, 106] width 43 height 6
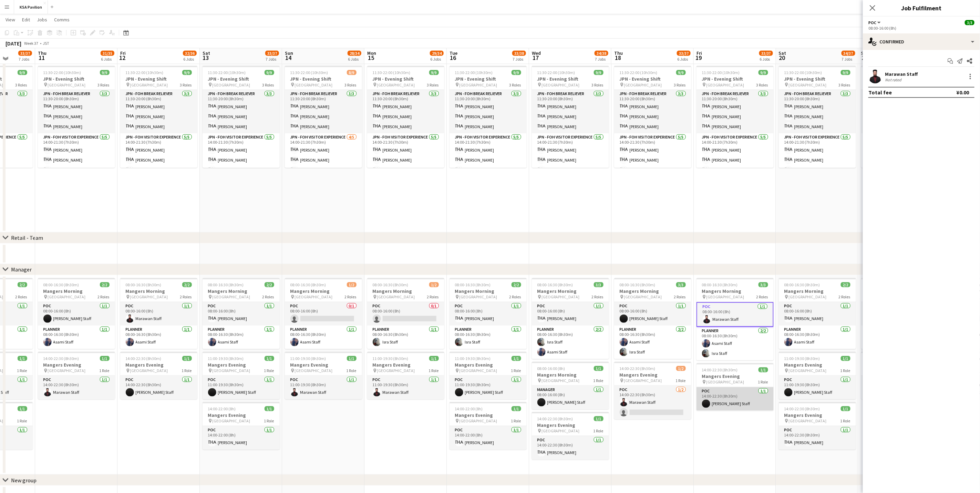
click at [649, 307] on app-card-role "POC [DATE] 14:00-22:30 (8h30m) [PERSON_NAME]" at bounding box center [735, 398] width 77 height 23
click at [649, 76] on div at bounding box center [970, 76] width 1 height 1
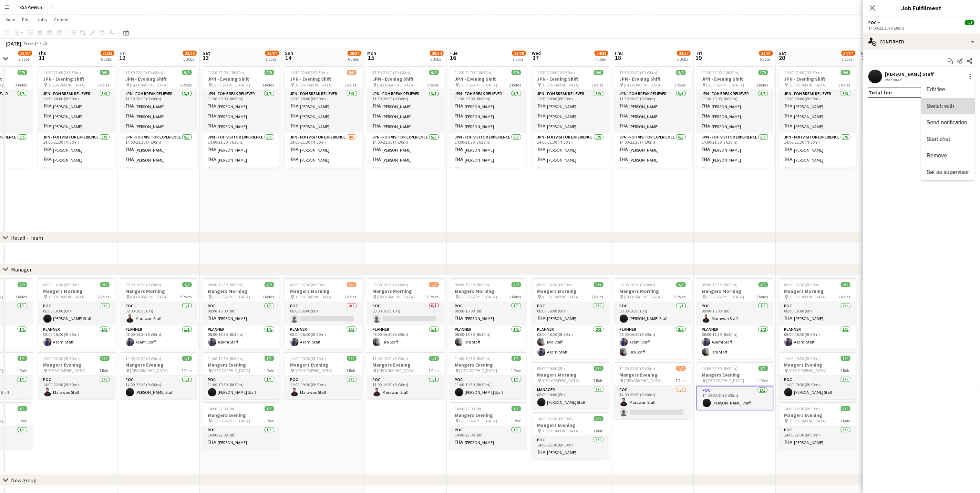
click at [649, 107] on span "Switch with" at bounding box center [941, 106] width 28 height 6
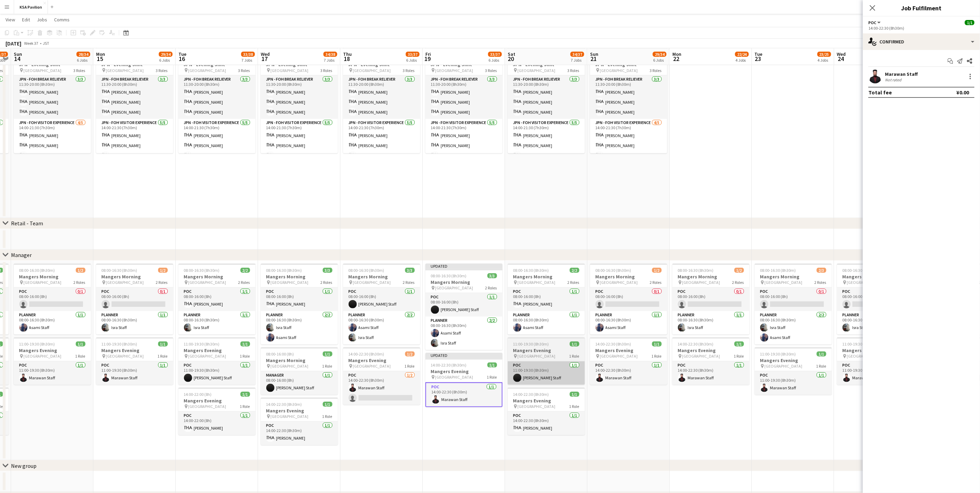
scroll to position [0, 237]
click at [634, 307] on app-card-role "POC [DATE] 14:00-22:30 (8h30m) Marawan Staff" at bounding box center [628, 372] width 77 height 23
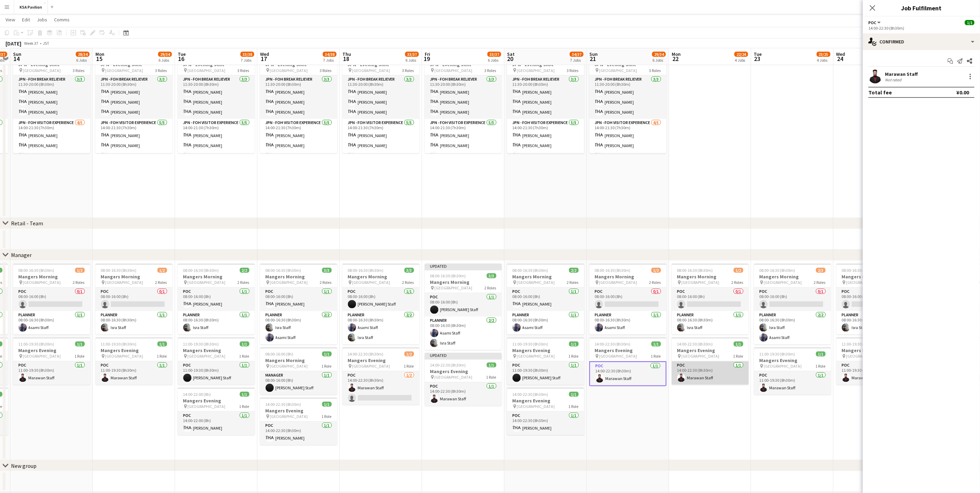
click at [649, 307] on app-card-role "POC [DATE] 14:00-22:30 (8h30m) Marawan Staff" at bounding box center [710, 372] width 77 height 23
click at [616, 307] on app-card-role "POC [DATE] 14:00-22:30 (8h30m) Marawan Staff" at bounding box center [628, 372] width 77 height 23
click at [649, 307] on app-date-cell "08:00-16:30 (8h30m) 1/2 Mangers Morning pin Osaka 2 Roles POC 0/1 08:00-16:00 (…" at bounding box center [628, 361] width 82 height 200
click at [649, 307] on app-user-avatar at bounding box center [681, 378] width 8 height 8
click at [649, 41] on div "single-neutral-actions-check-2 Confirmed" at bounding box center [921, 41] width 117 height 17
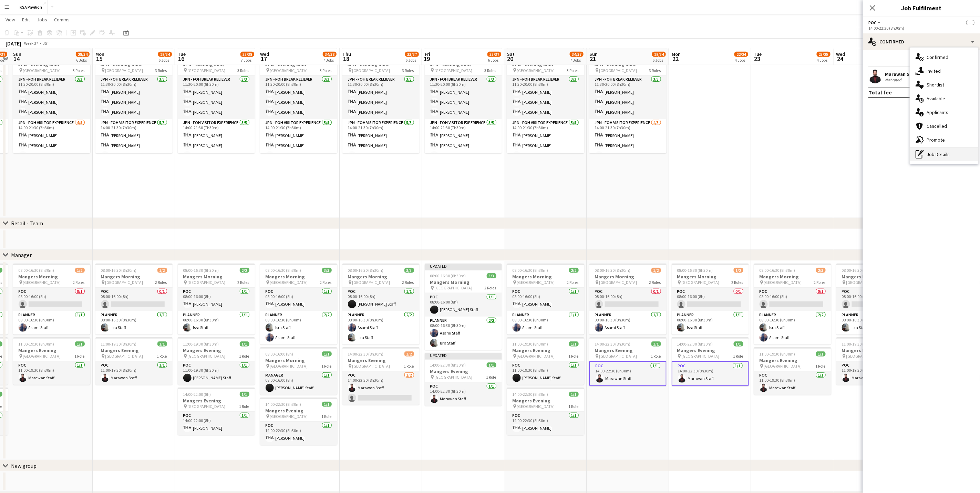
click at [649, 151] on div "pen-write Job Details" at bounding box center [944, 154] width 68 height 14
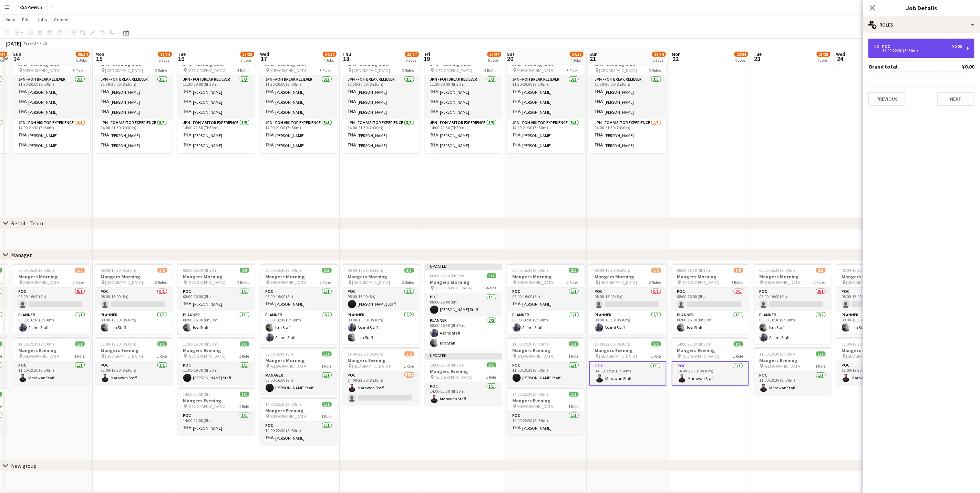
click at [649, 52] on div "14:00-22:30 (8h30m)" at bounding box center [918, 50] width 88 height 3
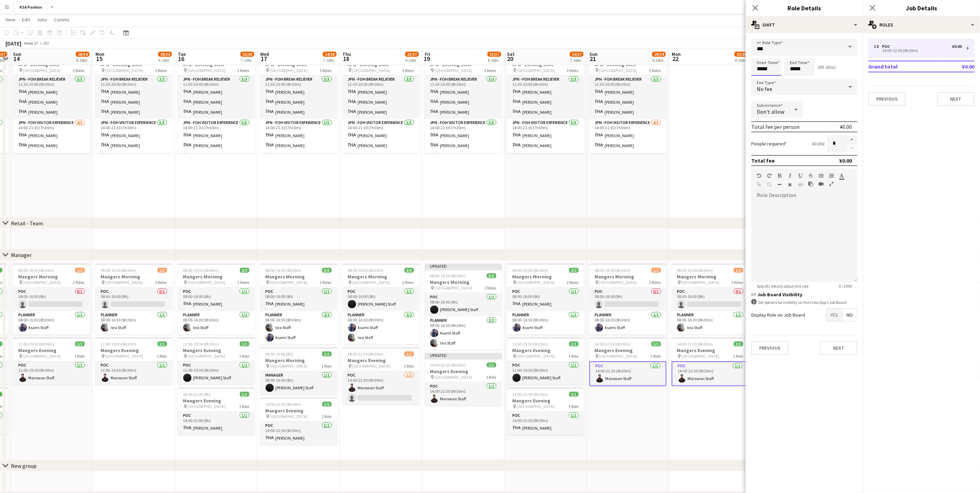
click at [649, 74] on input "*****" at bounding box center [766, 67] width 30 height 17
click at [649, 79] on div at bounding box center [760, 79] width 14 height 7
type input "*****"
click at [649, 79] on div at bounding box center [760, 79] width 14 height 7
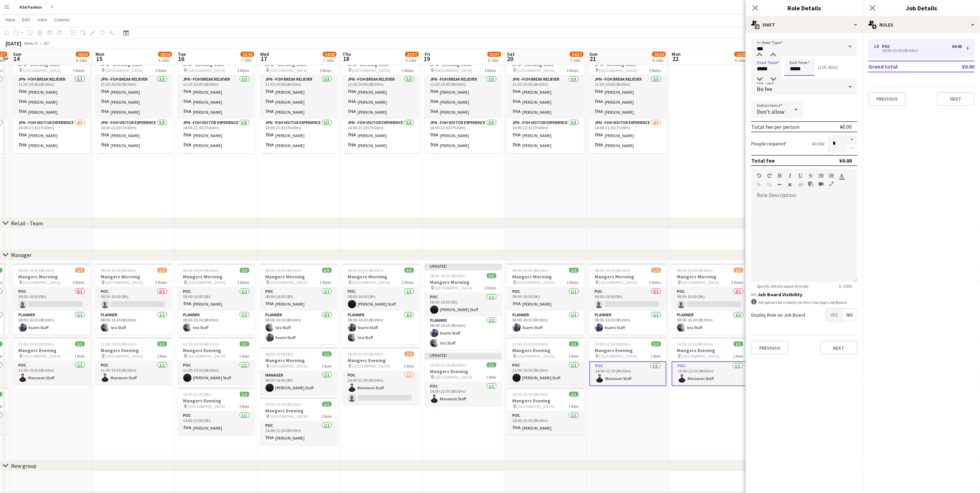
click at [649, 62] on input "*****" at bounding box center [800, 67] width 30 height 17
click at [649, 80] on div at bounding box center [793, 79] width 14 height 7
type input "*****"
click at [649, 80] on div at bounding box center [793, 79] width 14 height 7
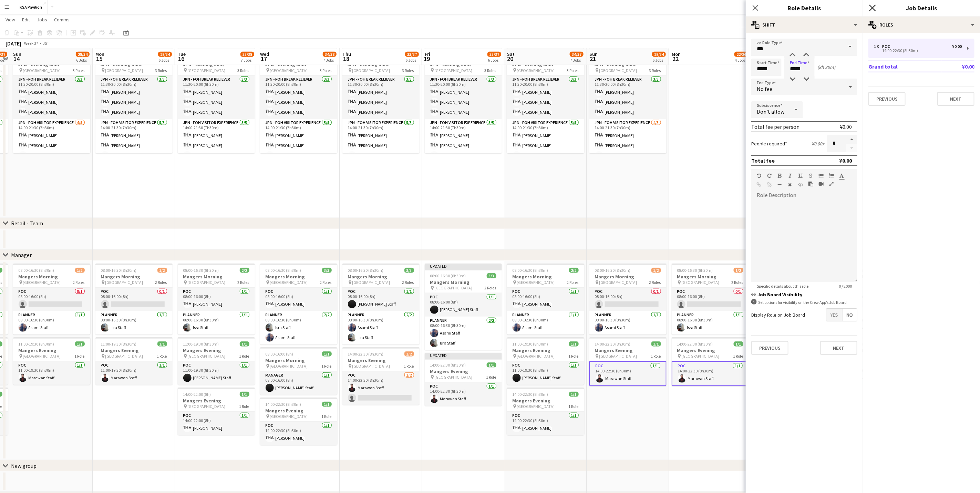
click at [649, 7] on icon at bounding box center [872, 7] width 7 height 7
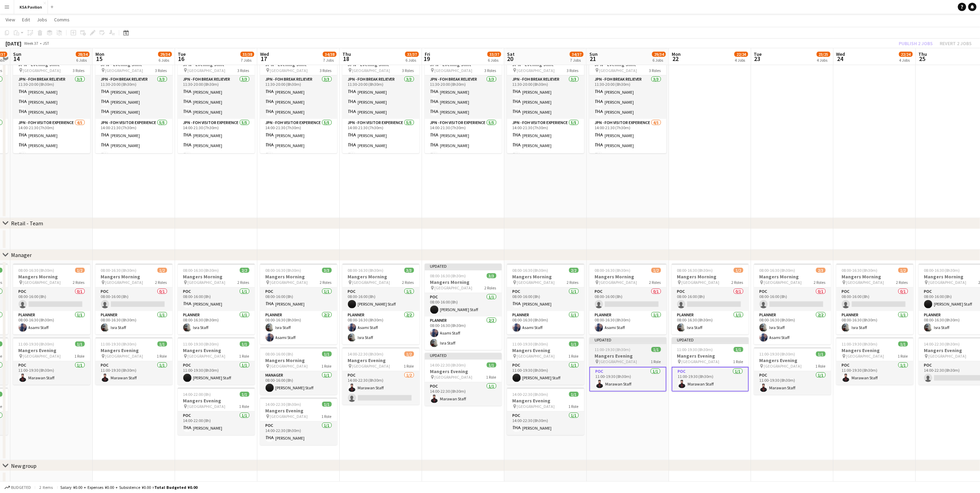
click at [615, 307] on h3 "Mangers Evening" at bounding box center [628, 356] width 77 height 6
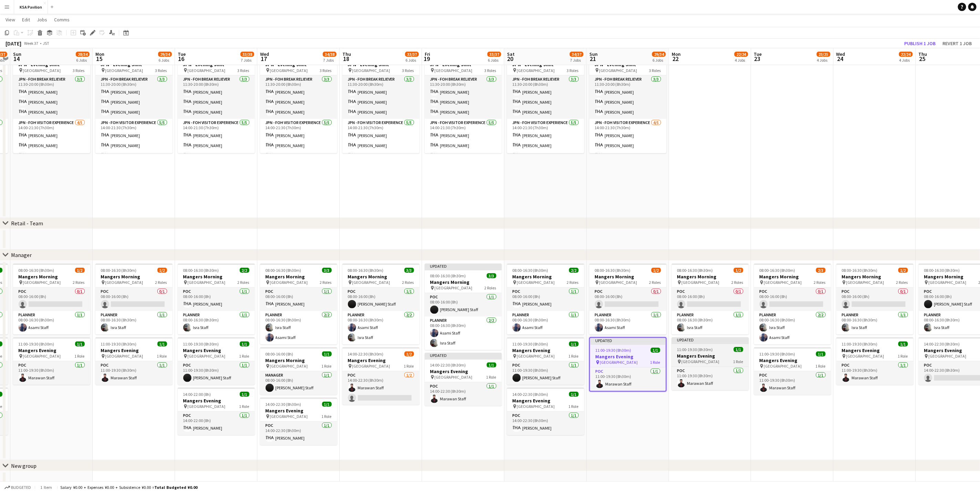
click at [649, 307] on h3 "Mangers Evening" at bounding box center [710, 356] width 77 height 6
click at [649, 43] on button "Publish 2 jobs" at bounding box center [916, 43] width 40 height 9
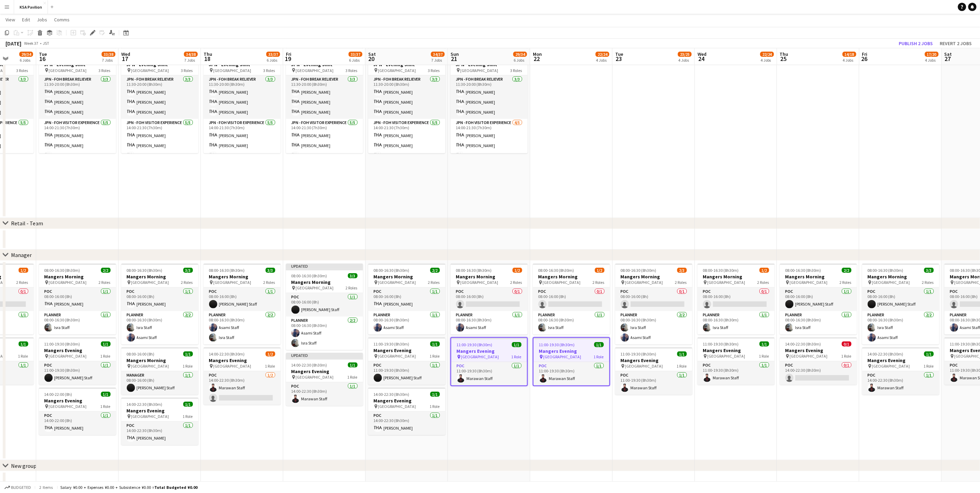
scroll to position [0, 211]
click at [649, 304] on app-card-role "POC [DATE] 08:00-16:00 (8h) [PERSON_NAME]" at bounding box center [818, 299] width 77 height 23
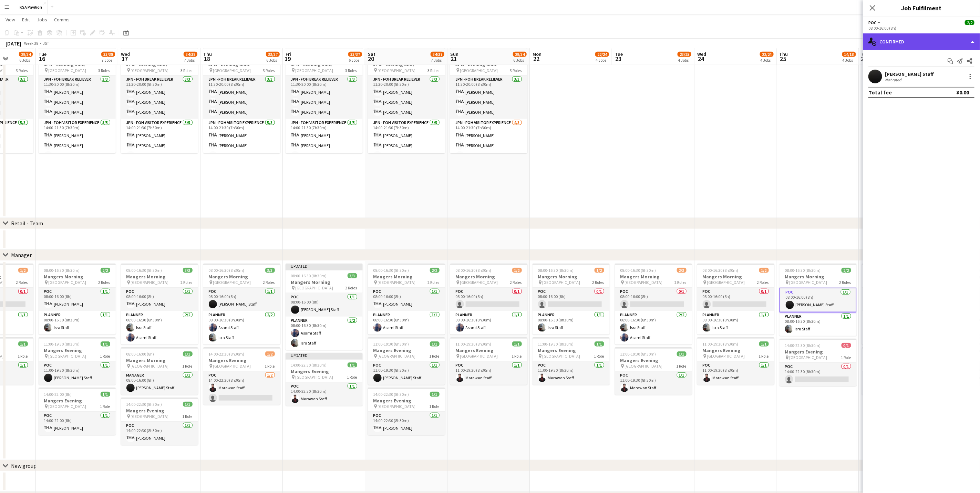
click at [649, 47] on div "single-neutral-actions-check-2 Confirmed" at bounding box center [921, 41] width 117 height 17
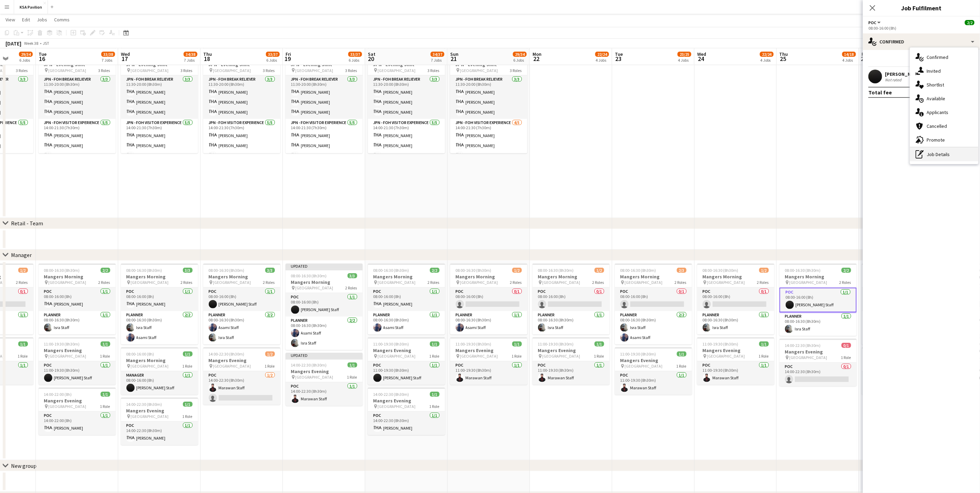
click at [649, 150] on div "pen-write Job Details" at bounding box center [944, 154] width 68 height 14
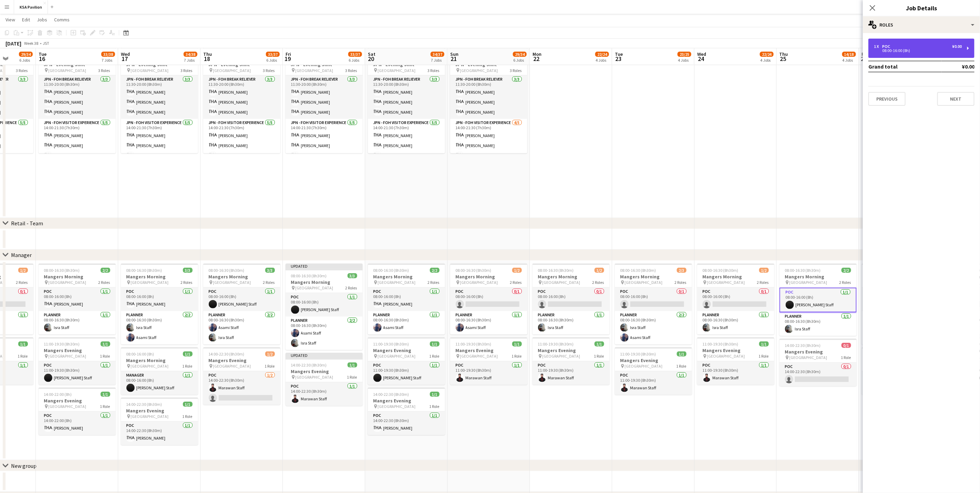
click at [649, 51] on div "08:00-16:00 (8h)" at bounding box center [918, 50] width 88 height 3
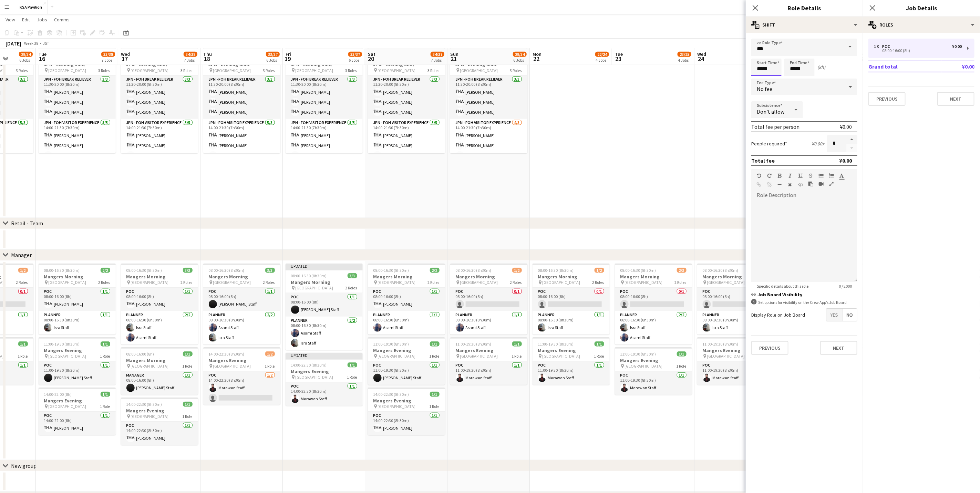
click at [649, 68] on input "*****" at bounding box center [766, 67] width 30 height 17
click at [649, 52] on div at bounding box center [760, 55] width 14 height 7
type input "*****"
click at [649, 52] on div at bounding box center [760, 55] width 14 height 7
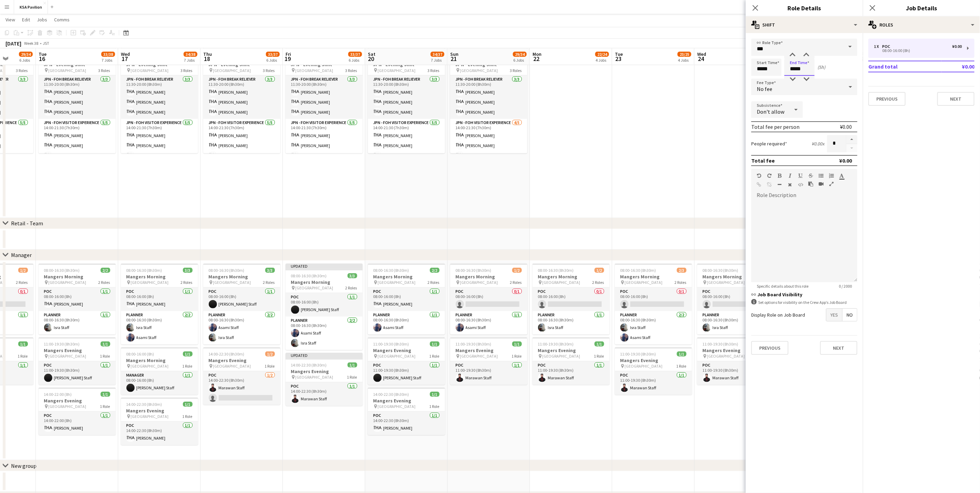
click at [649, 68] on input "*****" at bounding box center [800, 67] width 30 height 17
click at [649, 55] on div at bounding box center [793, 55] width 14 height 7
click at [649, 54] on div at bounding box center [807, 55] width 14 height 7
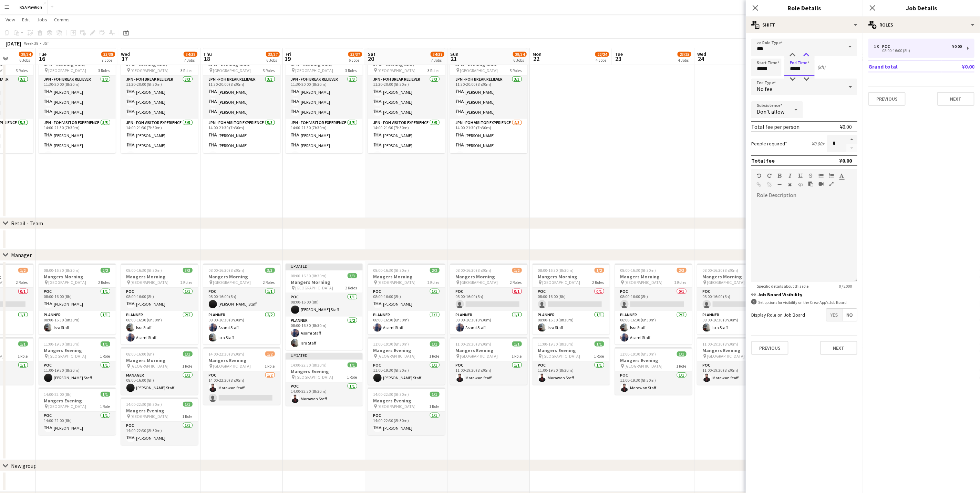
type input "*****"
click at [649, 54] on div at bounding box center [807, 55] width 14 height 7
click at [649, 7] on icon at bounding box center [872, 7] width 7 height 7
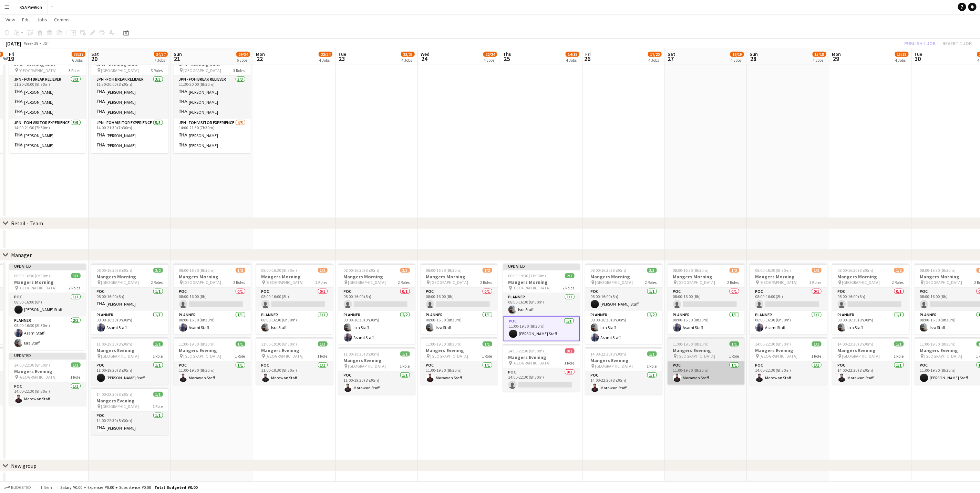
scroll to position [0, 241]
click at [649, 307] on app-card-role "POC [DATE] 14:00-22:30 (8h30m) Marawan Staff" at bounding box center [788, 372] width 77 height 23
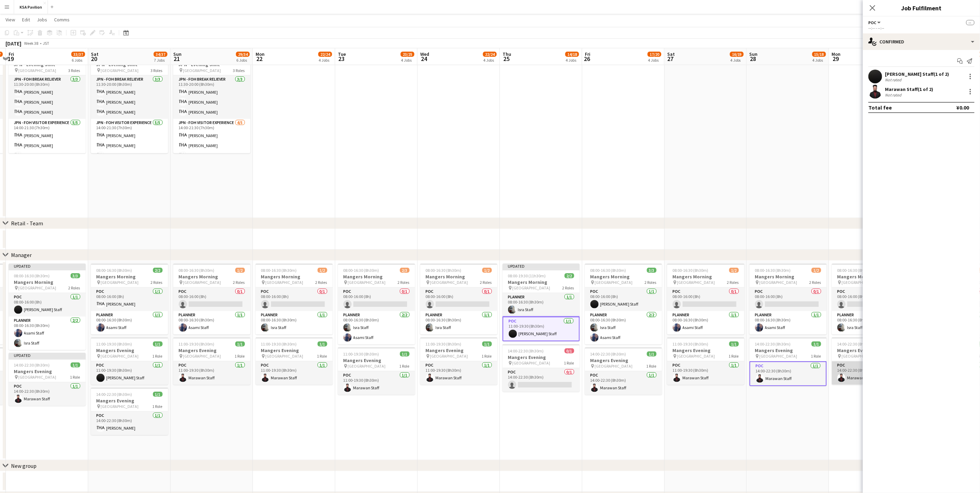
click at [649, 307] on app-user-avatar at bounding box center [842, 378] width 8 height 8
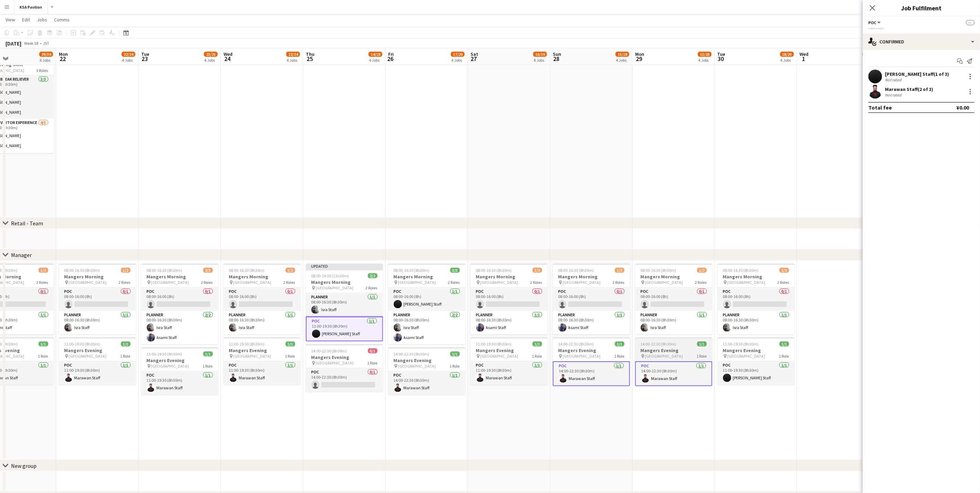
scroll to position [0, 202]
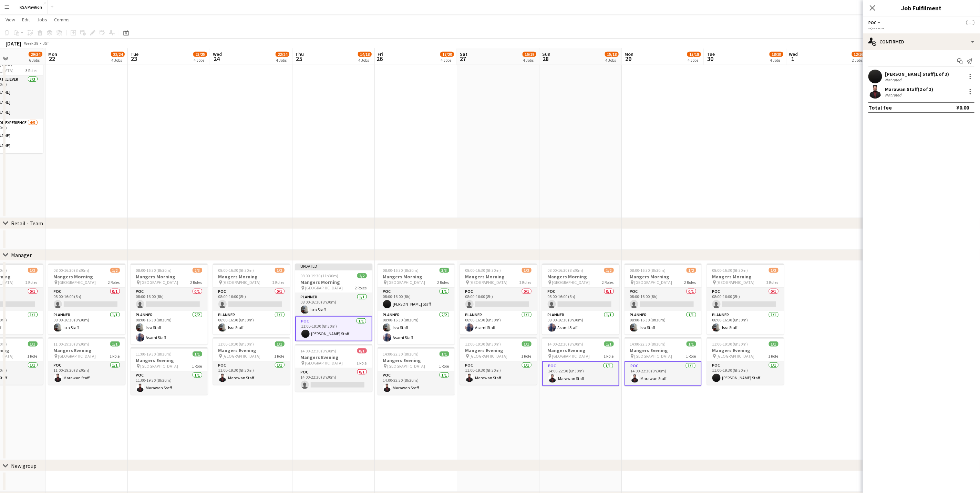
click at [307, 307] on app-card-role "POC [DATE] 11:00-19:30 (8h30m) [PERSON_NAME] Staff" at bounding box center [333, 329] width 77 height 25
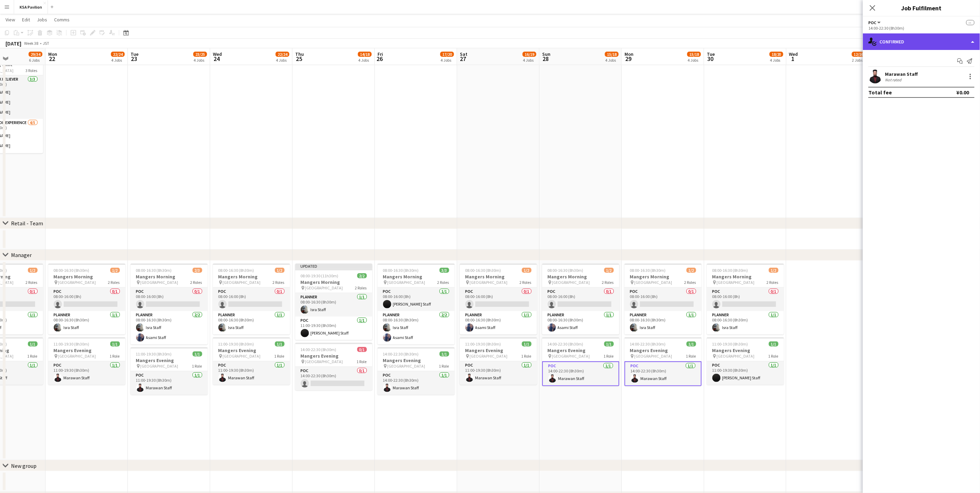
click at [649, 40] on div "single-neutral-actions-check-2 Confirmed" at bounding box center [921, 41] width 117 height 17
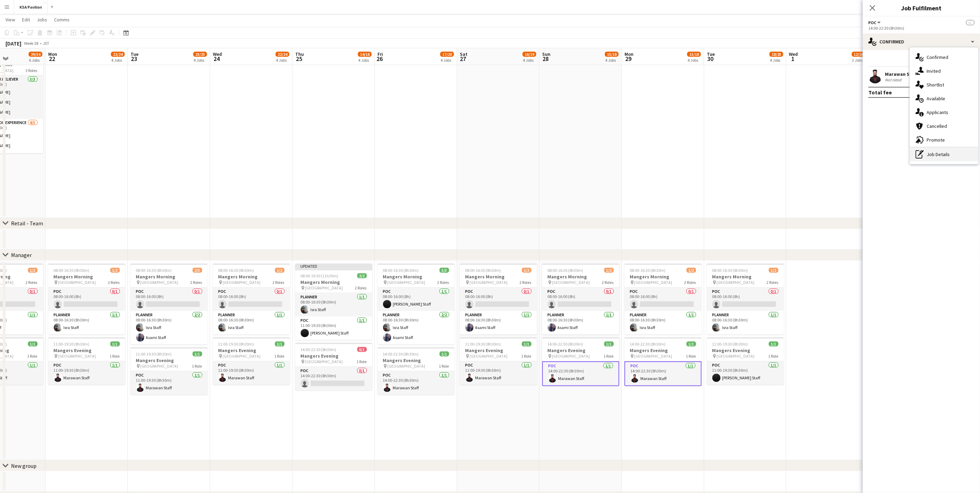
click at [649, 153] on div "pen-write Job Details" at bounding box center [944, 154] width 68 height 14
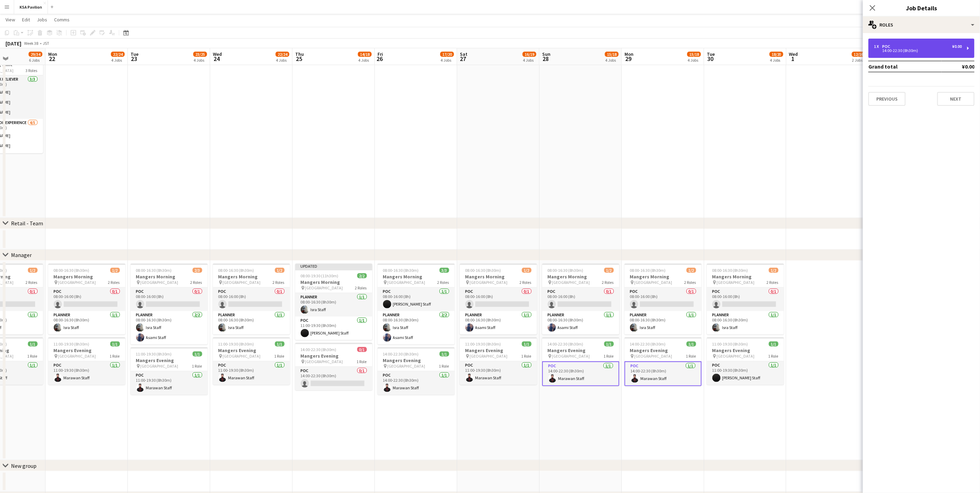
click at [649, 44] on div "1 x POC ¥0.00" at bounding box center [918, 46] width 88 height 5
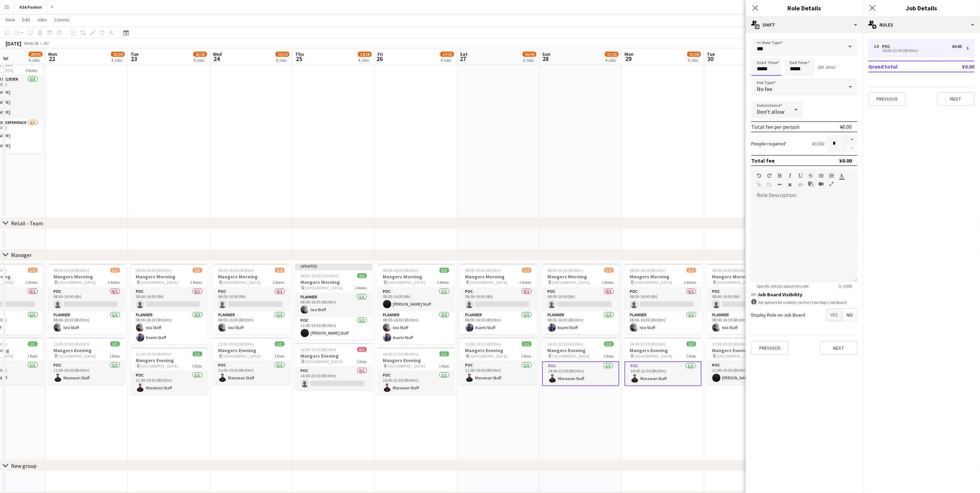
click at [649, 67] on input "*****" at bounding box center [766, 67] width 30 height 17
click at [649, 76] on div at bounding box center [760, 79] width 14 height 7
type input "*****"
click at [649, 76] on div at bounding box center [760, 79] width 14 height 7
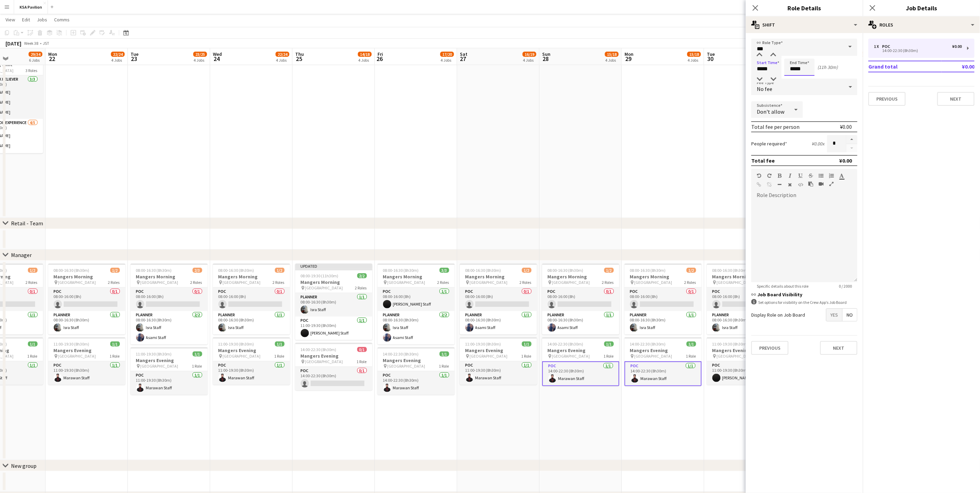
click at [649, 65] on input "*****" at bounding box center [800, 67] width 30 height 17
click at [649, 79] on div at bounding box center [793, 79] width 14 height 7
type input "*****"
click at [649, 79] on div at bounding box center [793, 79] width 14 height 7
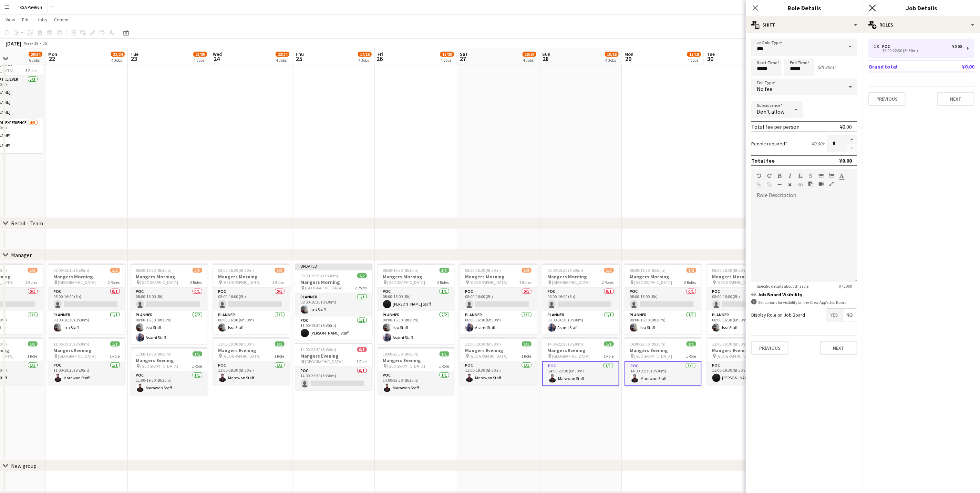
click at [649, 8] on icon at bounding box center [872, 7] width 7 height 7
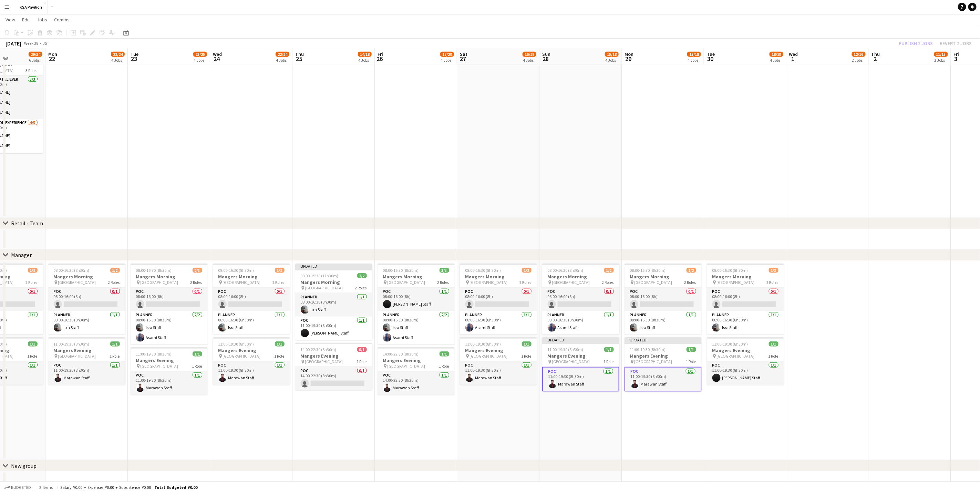
click at [649, 304] on app-date-cell at bounding box center [828, 361] width 82 height 200
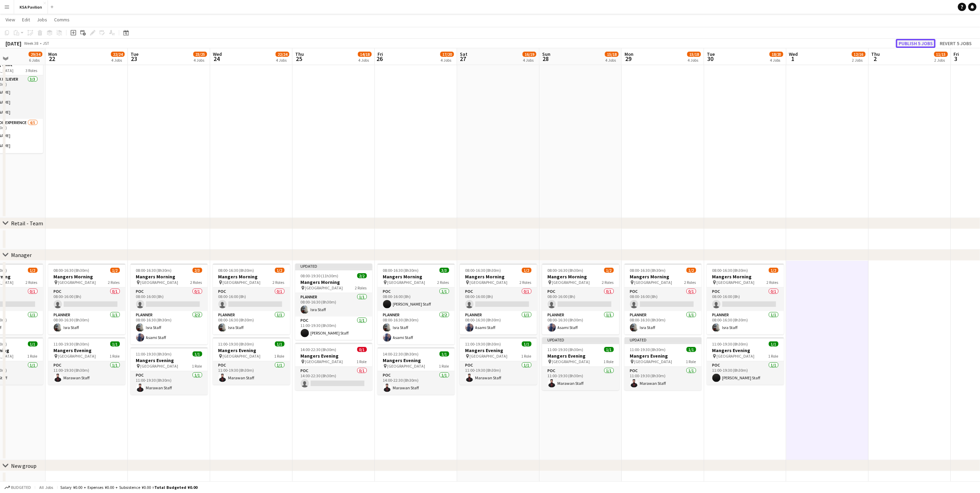
click at [649, 42] on button "Publish 5 jobs" at bounding box center [916, 43] width 40 height 9
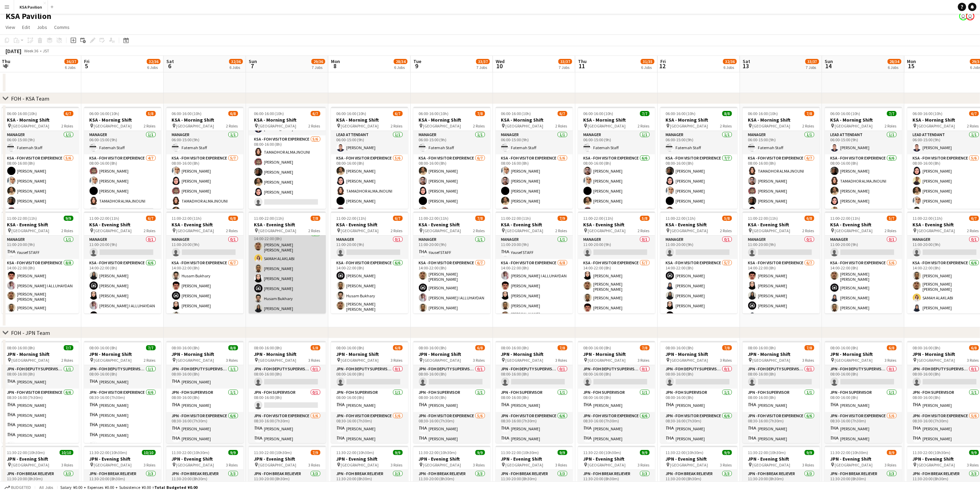
scroll to position [6, 0]
